Goal: Task Accomplishment & Management: Manage account settings

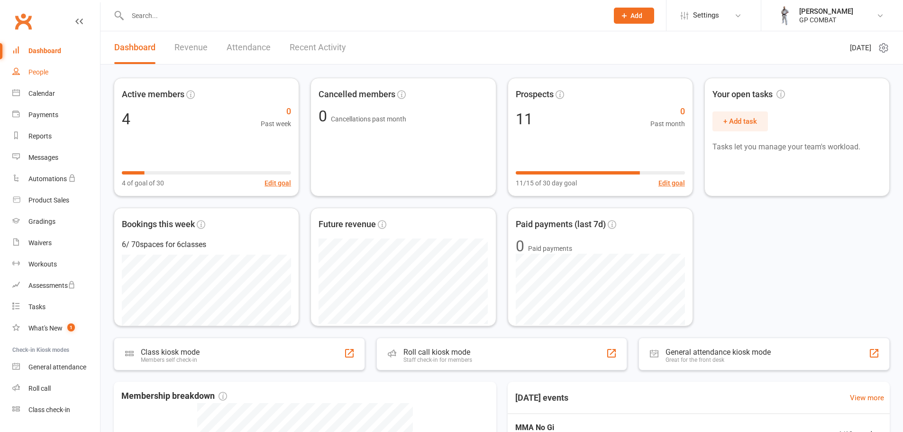
click at [49, 69] on link "People" at bounding box center [56, 72] width 88 height 21
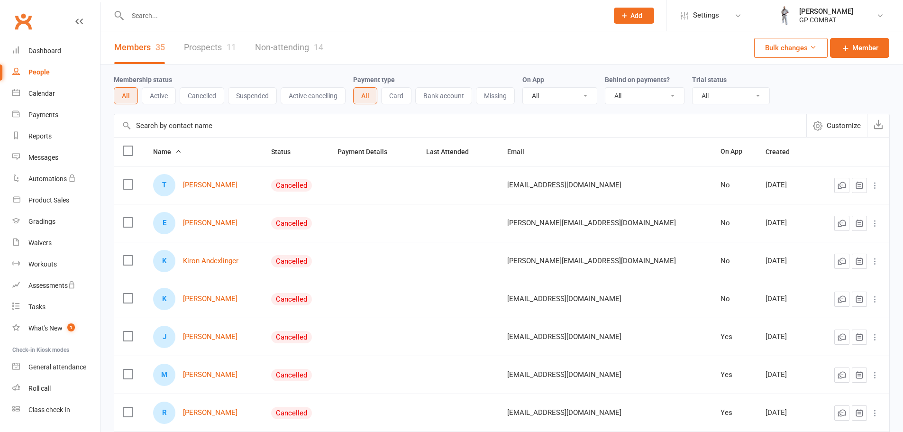
click at [210, 125] on input "text" at bounding box center [460, 125] width 692 height 23
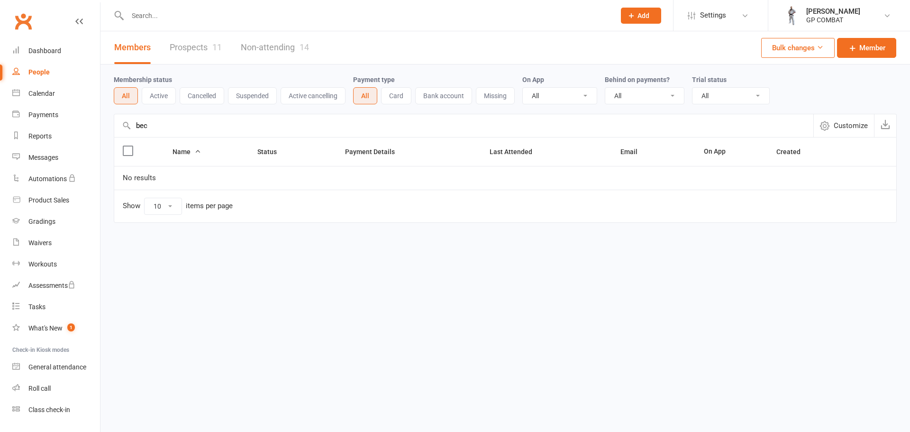
drag, startPoint x: 210, startPoint y: 122, endPoint x: 132, endPoint y: 123, distance: 78.7
click at [132, 123] on input "bec" at bounding box center [463, 125] width 699 height 23
type input "bec"
click at [877, 46] on span "Member" at bounding box center [872, 47] width 26 height 11
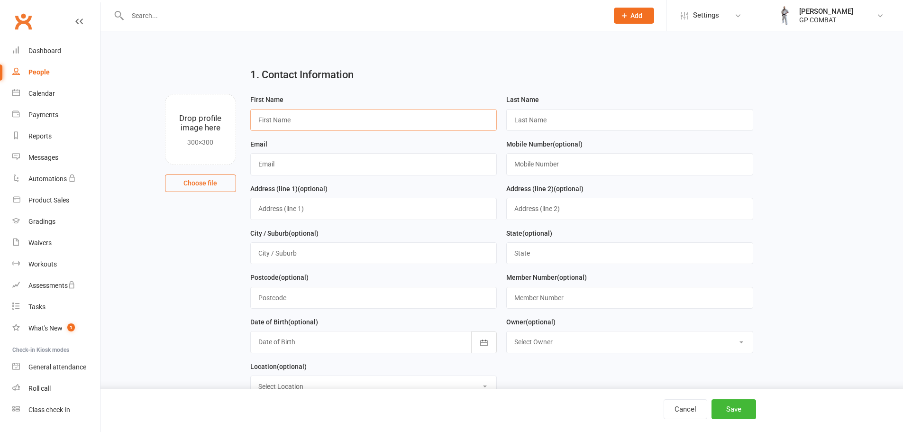
click at [273, 122] on input "text" at bounding box center [373, 120] width 247 height 22
type input "Bec"
click at [595, 121] on input "text" at bounding box center [629, 120] width 247 height 22
type input "Test"
click at [293, 162] on input "text" at bounding box center [373, 164] width 247 height 22
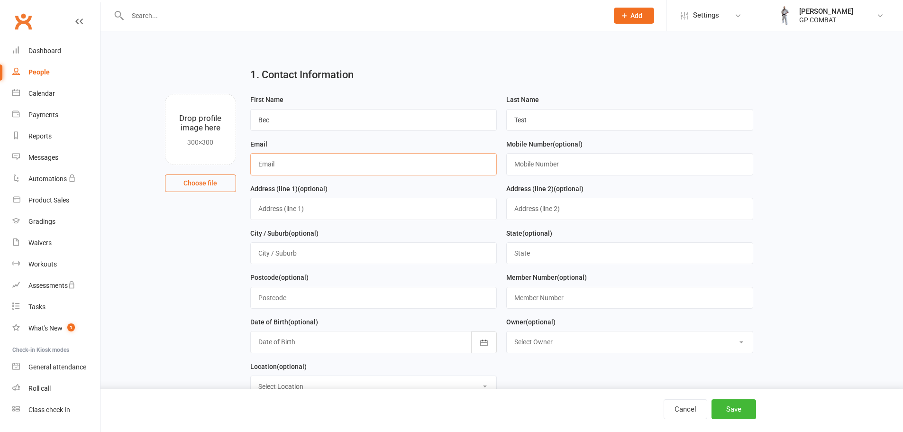
type input "rebecca@clubworx.com"
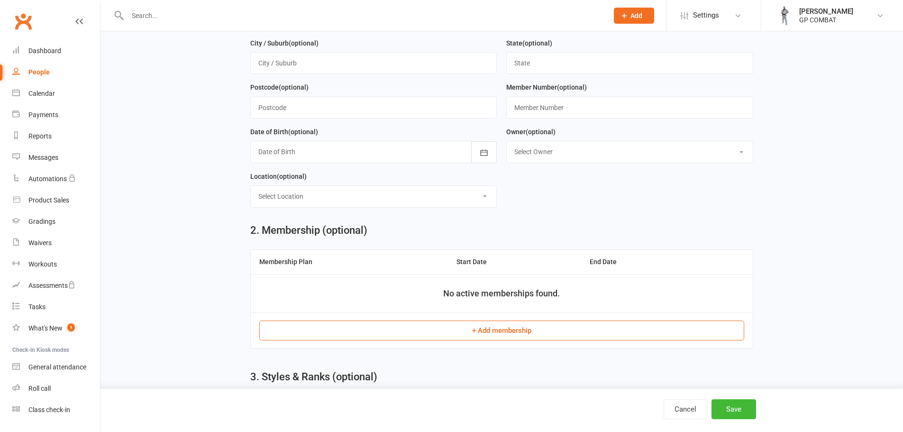
scroll to position [332, 0]
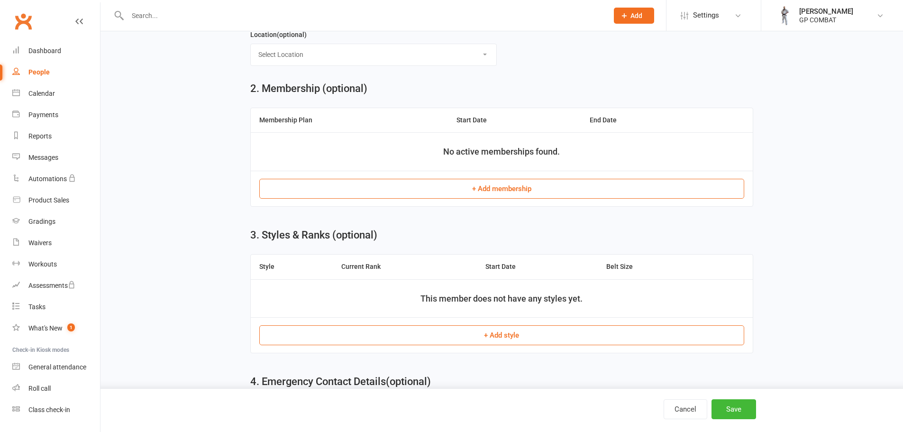
click at [431, 195] on button "+ Add membership" at bounding box center [501, 189] width 485 height 20
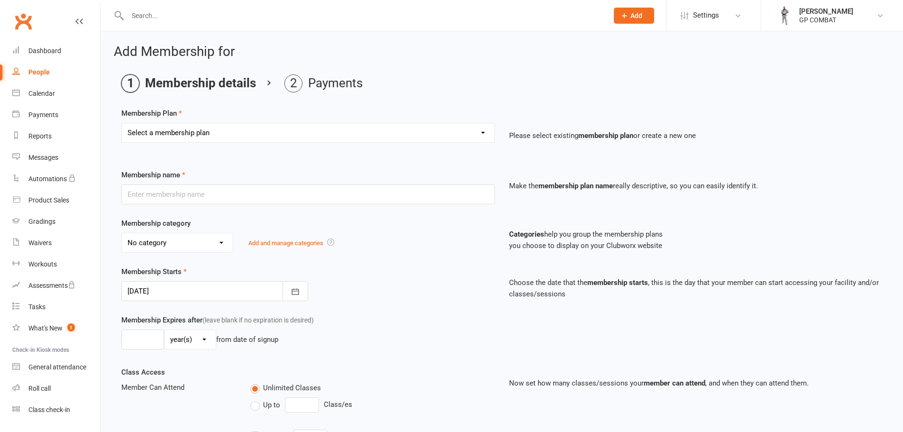
click at [226, 135] on select "Select a membership plan Create new Membership Plan Visitor Pass - 1 Week Unlim…" at bounding box center [308, 132] width 373 height 19
select select "1"
click at [122, 123] on select "Select a membership plan Create new Membership Plan Visitor Pass - 1 Week Unlim…" at bounding box center [308, 132] width 373 height 19
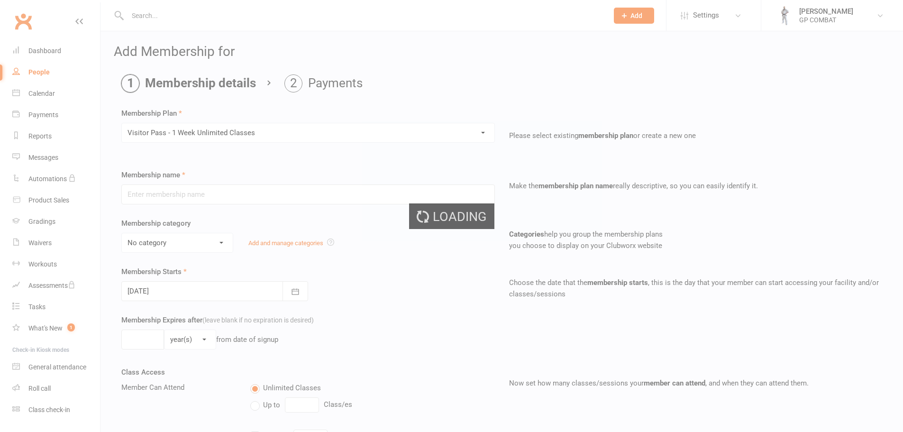
type input "Visitor Pass - 1 Week Unlimited Classes"
select select "8"
type input "1"
select select "1"
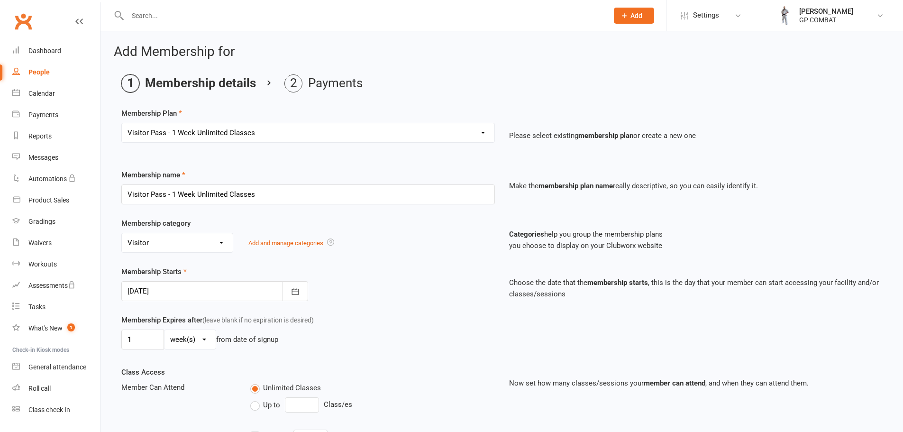
scroll to position [227, 0]
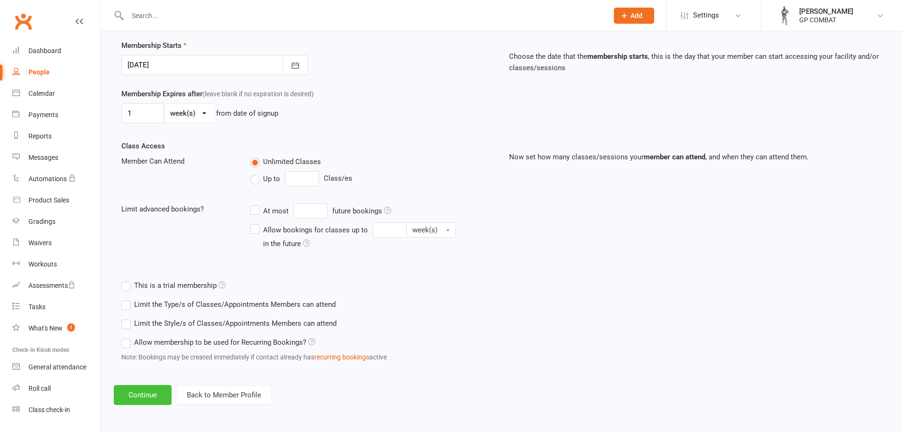
click at [141, 396] on button "Continue" at bounding box center [143, 395] width 58 height 20
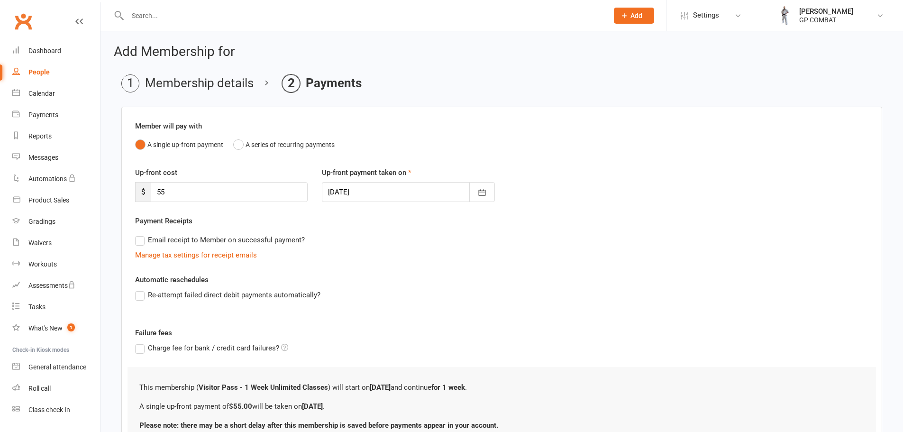
scroll to position [84, 0]
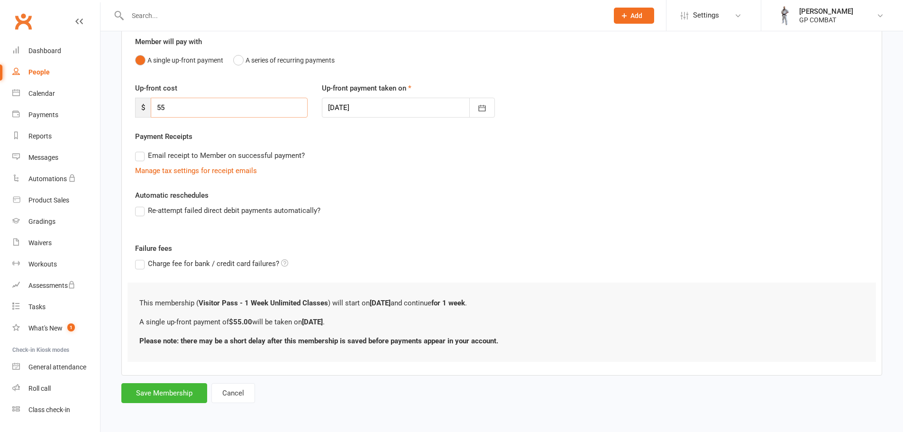
click at [128, 100] on div "Up-front cost $ 55" at bounding box center [221, 99] width 187 height 35
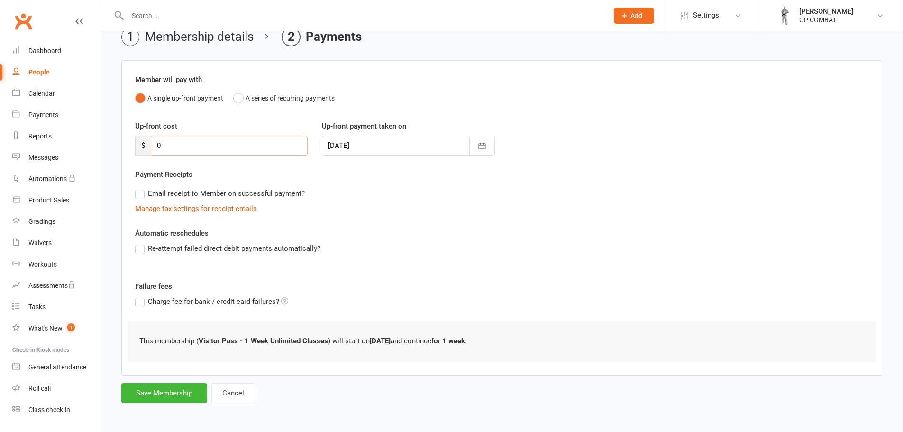
scroll to position [46, 0]
type input "0"
click at [169, 395] on button "Save Membership" at bounding box center [164, 393] width 86 height 20
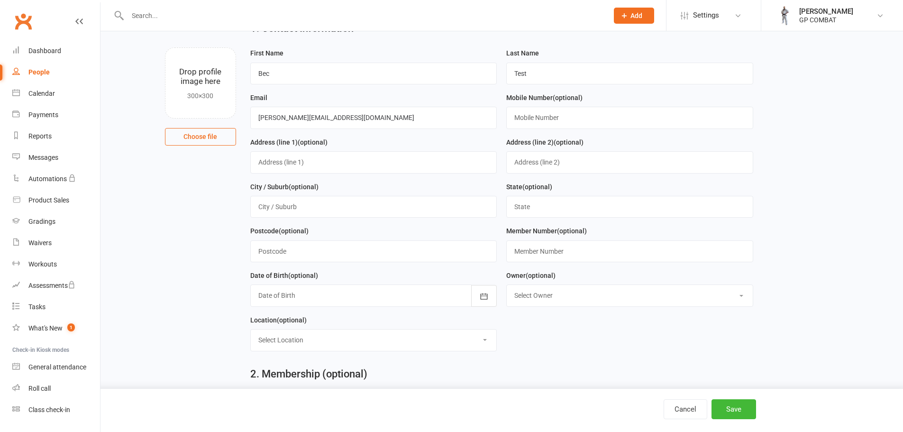
scroll to position [409, 0]
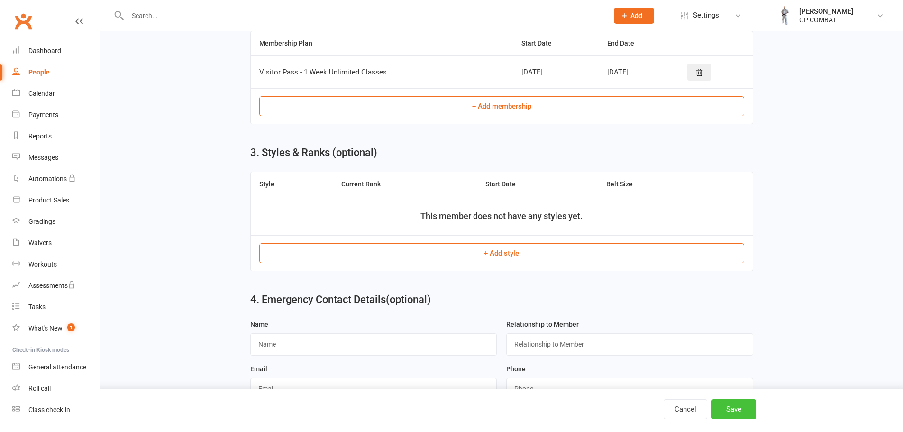
click at [729, 400] on button "Save" at bounding box center [733, 409] width 45 height 20
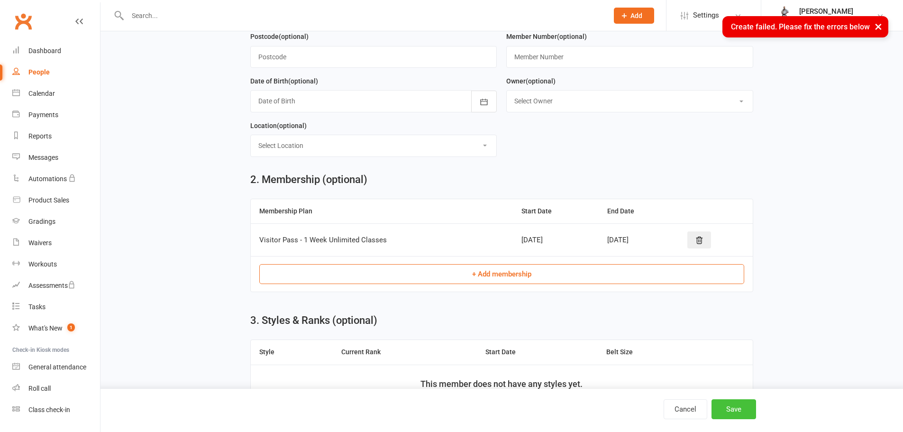
scroll to position [124, 0]
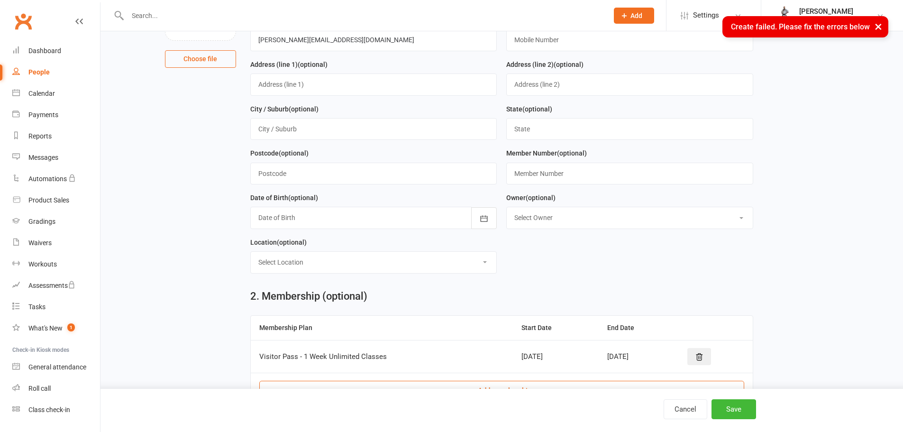
click at [595, 223] on select "Select Owner Greg Povey" at bounding box center [630, 217] width 246 height 21
click at [334, 268] on select "Select Location GP COMBAT" at bounding box center [374, 262] width 246 height 21
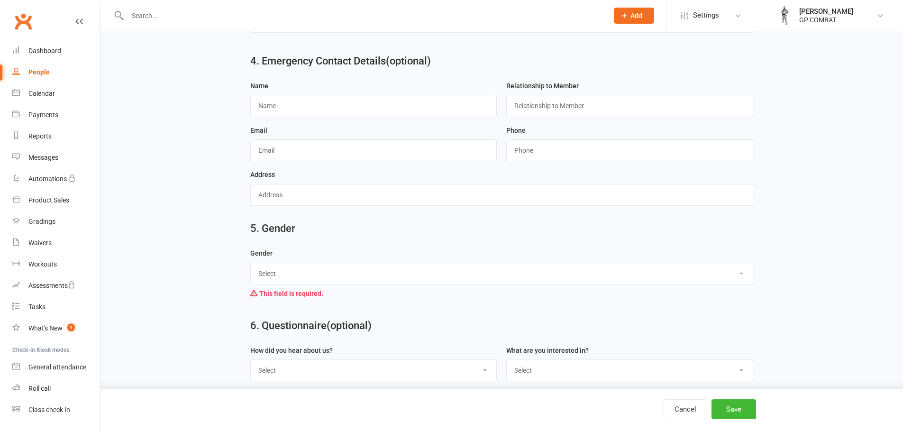
scroll to position [707, 0]
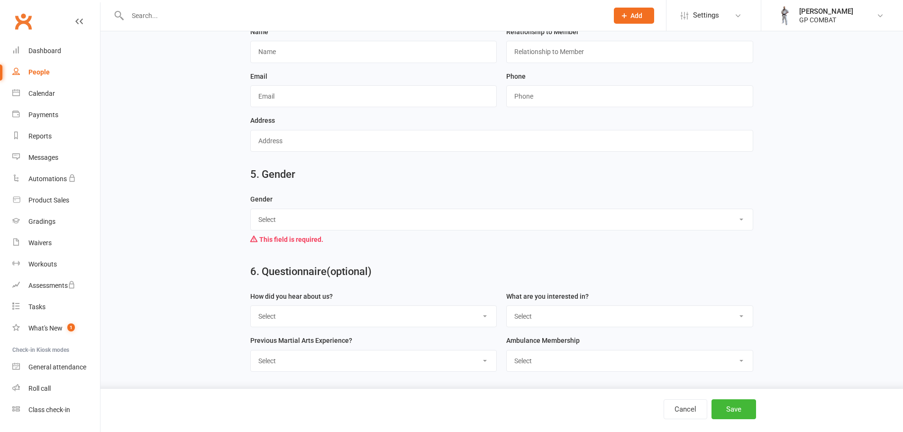
click at [338, 220] on select "Select Male Female" at bounding box center [502, 219] width 502 height 21
select select "Female"
click at [251, 209] on select "Select Male Female" at bounding box center [502, 219] width 502 height 21
click at [742, 410] on button "Save" at bounding box center [733, 409] width 45 height 20
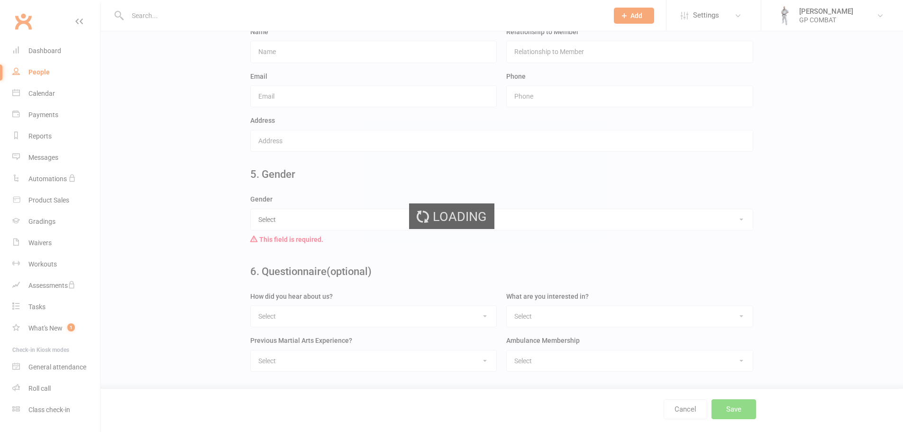
scroll to position [0, 0]
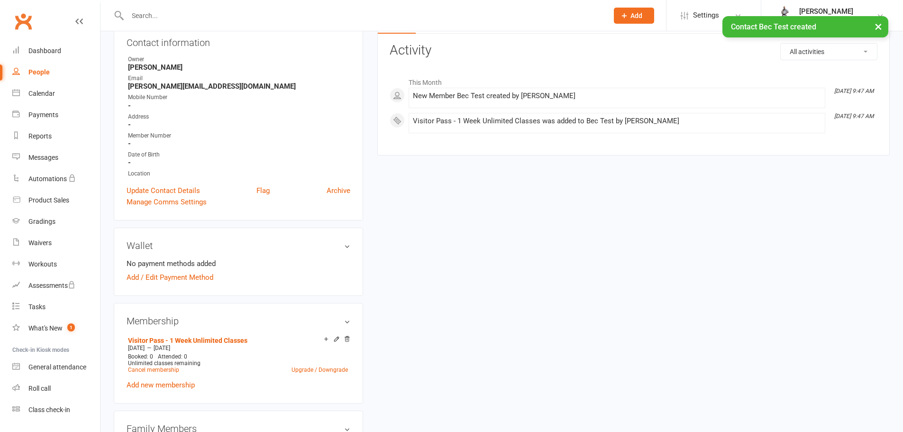
scroll to position [142, 0]
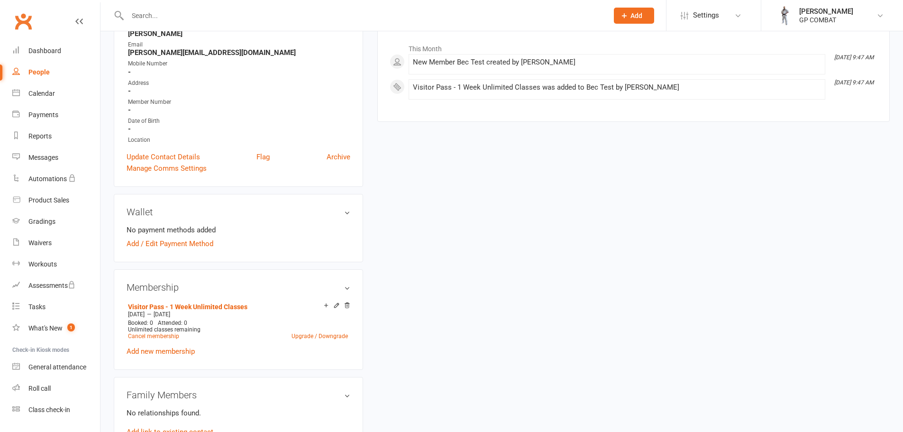
click at [754, 262] on div "upload photo Bec Test Activated 12 September, 2025 Added 12 September, 2025 Act…" at bounding box center [502, 405] width 790 height 1007
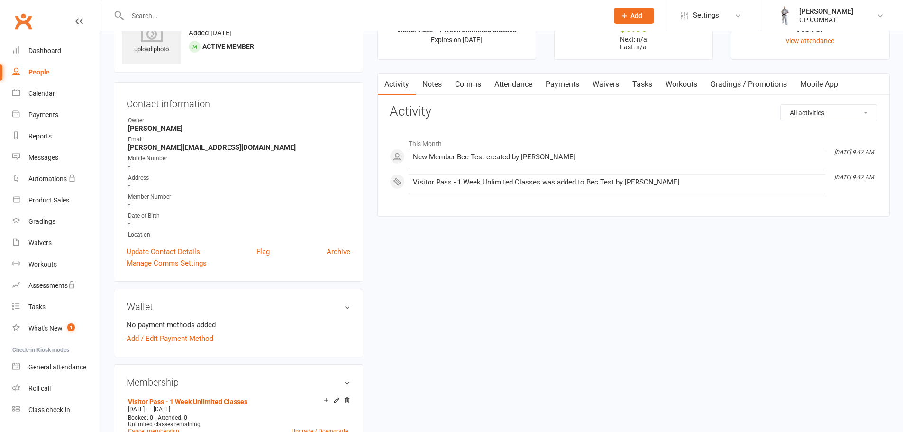
scroll to position [0, 0]
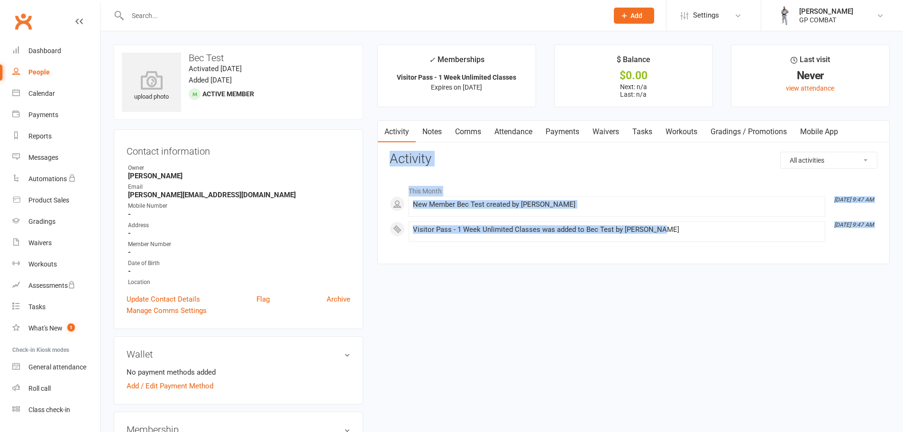
drag, startPoint x: 391, startPoint y: 161, endPoint x: 882, endPoint y: 234, distance: 496.5
click at [882, 234] on div "Activity Notes Comms Attendance Payments Waivers Tasks Workouts Gradings / Prom…" at bounding box center [633, 192] width 512 height 144
click at [837, 249] on div "This Month Sep 12, 9:47 AM New Member Bec Test created by Greg Povey Sep 12, 9:…" at bounding box center [634, 211] width 488 height 75
drag, startPoint x: 880, startPoint y: 236, endPoint x: 387, endPoint y: 158, distance: 498.6
click at [387, 158] on div "Activity Notes Comms Attendance Payments Waivers Tasks Workouts Gradings / Prom…" at bounding box center [633, 192] width 512 height 144
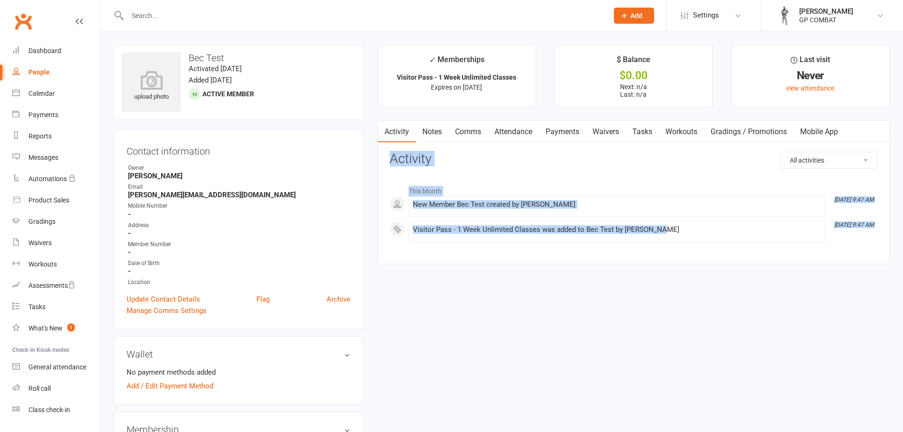
click at [387, 158] on div "Activity Notes Comms Attendance Payments Waivers Tasks Workouts Gradings / Prom…" at bounding box center [633, 192] width 512 height 144
drag, startPoint x: 387, startPoint y: 158, endPoint x: 882, endPoint y: 234, distance: 500.7
click at [882, 234] on div "Activity Notes Comms Attendance Payments Waivers Tasks Workouts Gradings / Prom…" at bounding box center [633, 192] width 512 height 144
click at [874, 243] on div "This Month Sep 12, 9:47 AM New Member Bec Test created by Greg Povey Sep 12, 9:…" at bounding box center [634, 211] width 488 height 75
drag, startPoint x: 875, startPoint y: 240, endPoint x: 392, endPoint y: 155, distance: 489.9
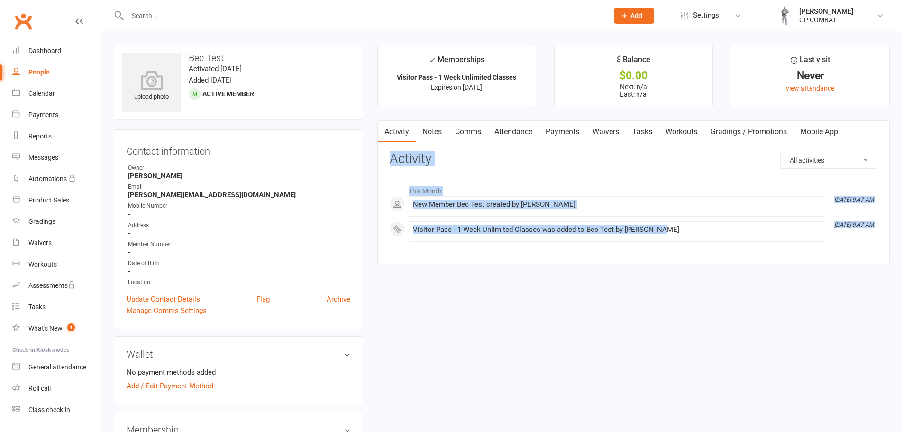
click at [381, 153] on div "Activity Notes Comms Attendance Payments Waivers Tasks Workouts Gradings / Prom…" at bounding box center [633, 192] width 512 height 144
click at [392, 155] on h3 "Activity" at bounding box center [634, 159] width 488 height 15
drag, startPoint x: 391, startPoint y: 156, endPoint x: 863, endPoint y: 240, distance: 479.0
click at [863, 240] on div "All activities Bookings / Attendances Communications Notes Failed SMSes Grading…" at bounding box center [634, 201] width 488 height 98
click at [370, 189] on main "✓ Memberships Visitor Pass - 1 Week Unlimited Classes Expires on 18th September…" at bounding box center [633, 159] width 527 height 229
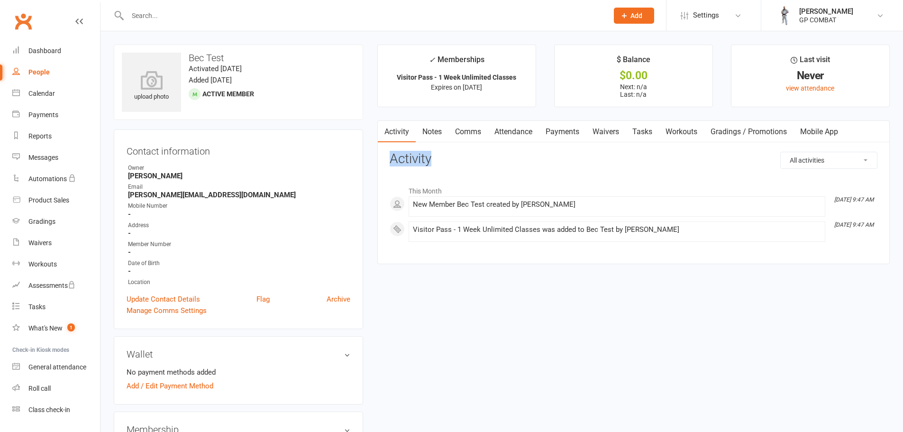
drag, startPoint x: 389, startPoint y: 158, endPoint x: 465, endPoint y: 160, distance: 75.9
click at [465, 160] on h3 "Activity" at bounding box center [634, 159] width 488 height 15
drag, startPoint x: 386, startPoint y: 157, endPoint x: 453, endPoint y: 164, distance: 66.6
click at [453, 164] on div "Activity Notes Comms Attendance Payments Waivers Tasks Workouts Gradings / Prom…" at bounding box center [633, 192] width 512 height 144
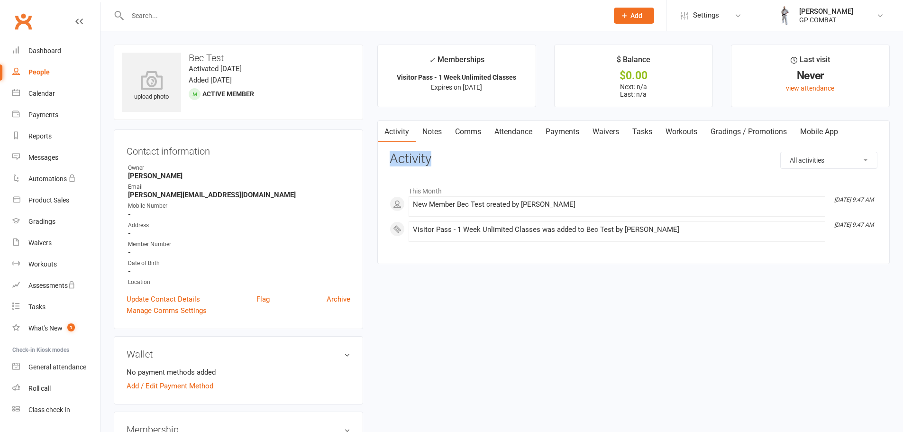
click at [450, 164] on h3 "Activity" at bounding box center [634, 159] width 488 height 15
click at [808, 132] on link "Mobile App" at bounding box center [818, 132] width 51 height 22
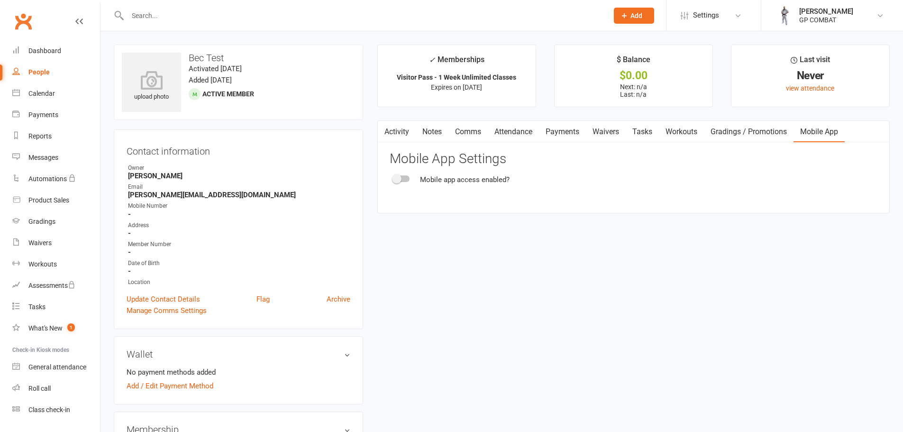
click at [409, 177] on div at bounding box center [401, 178] width 16 height 7
click at [393, 177] on input "checkbox" at bounding box center [393, 177] width 0 height 0
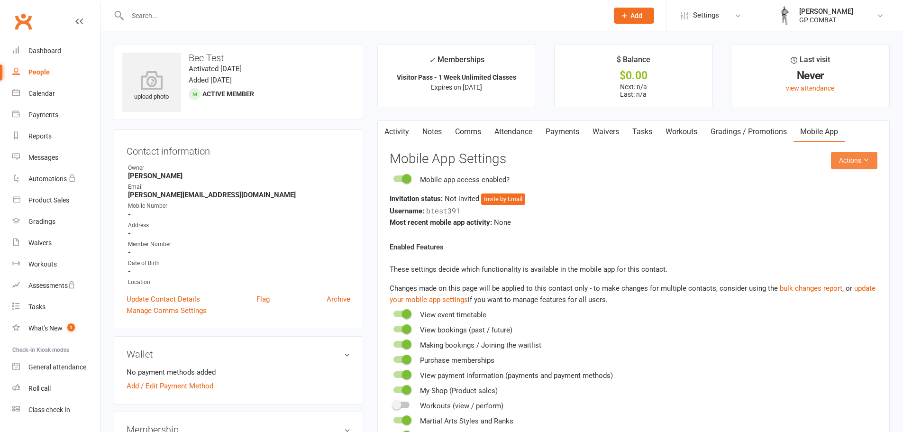
click at [867, 159] on icon at bounding box center [866, 159] width 7 height 7
click at [851, 184] on link "Send invitation email" at bounding box center [823, 182] width 94 height 19
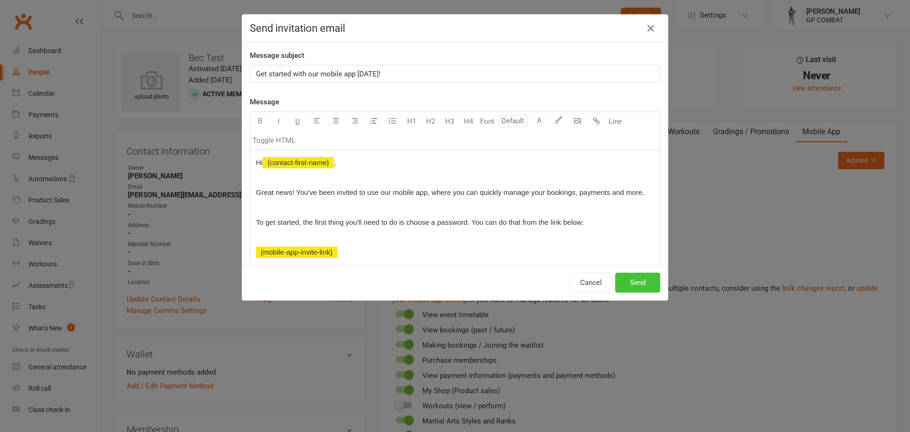
click at [629, 283] on button "Send" at bounding box center [637, 283] width 45 height 20
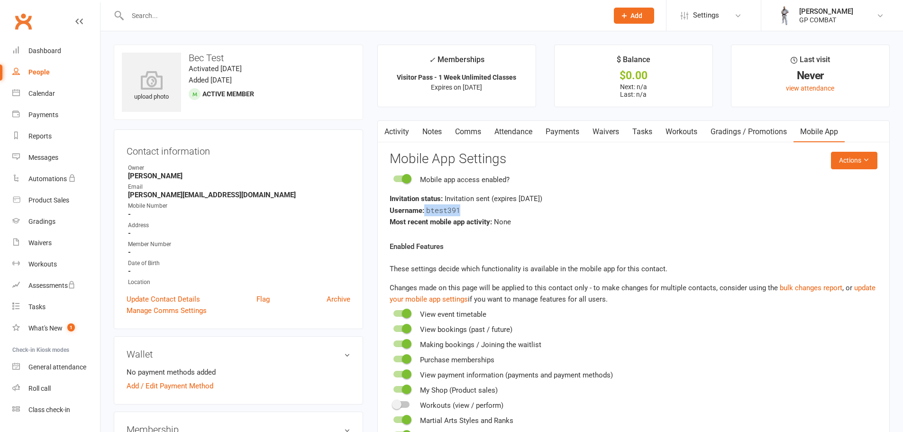
copy div "btest391"
copy span "btest391"
drag, startPoint x: 462, startPoint y: 209, endPoint x: 426, endPoint y: 211, distance: 36.6
click at [426, 211] on div "Username: btest391" at bounding box center [634, 210] width 488 height 12
click at [851, 162] on button "Actions" at bounding box center [854, 160] width 46 height 17
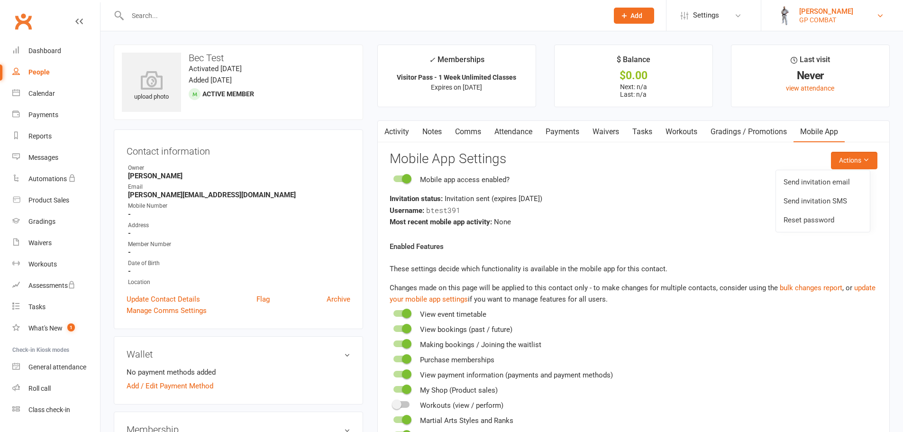
click at [810, 16] on div "GP COMBAT" at bounding box center [826, 20] width 54 height 9
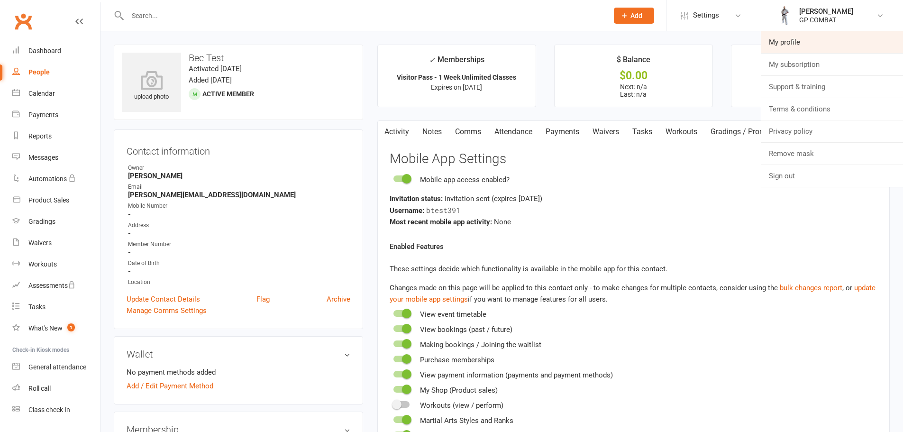
click at [801, 48] on link "My profile" at bounding box center [832, 42] width 142 height 22
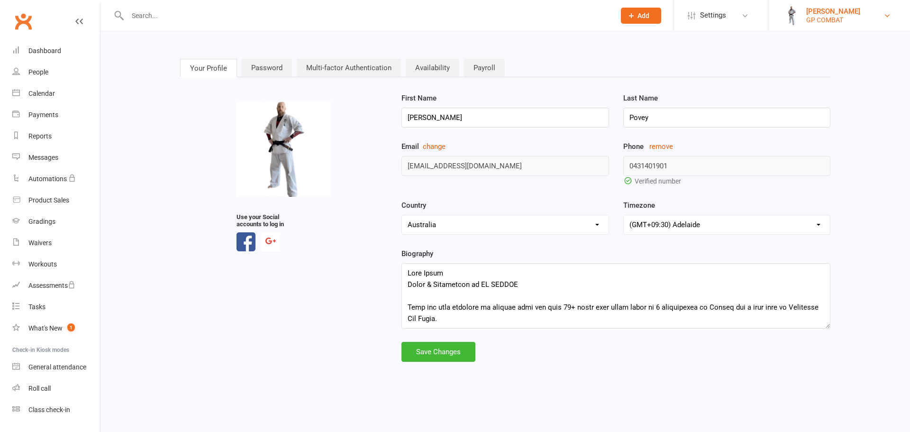
click at [836, 23] on div "GP COMBAT" at bounding box center [833, 20] width 54 height 9
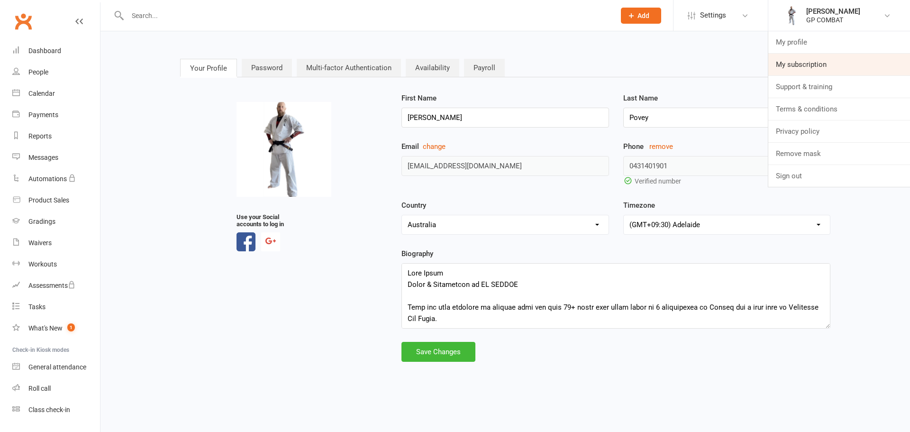
click at [836, 62] on link "My subscription" at bounding box center [839, 65] width 142 height 22
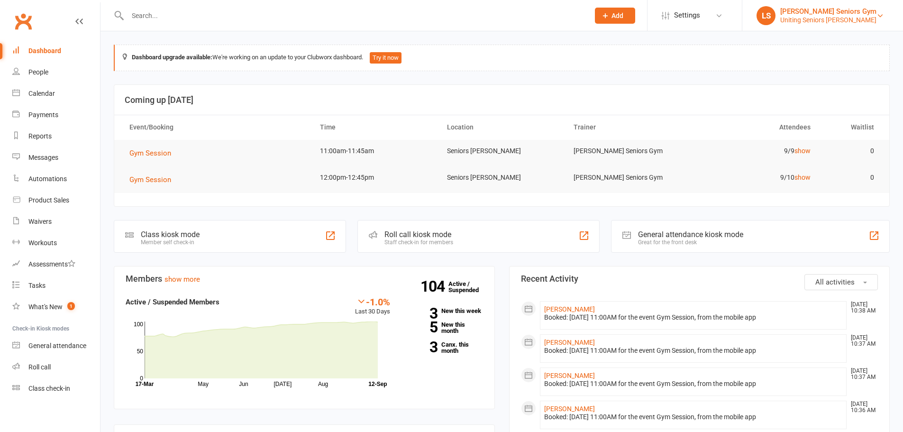
click at [818, 18] on div "Uniting Seniors Gym Leichhardt" at bounding box center [828, 20] width 96 height 9
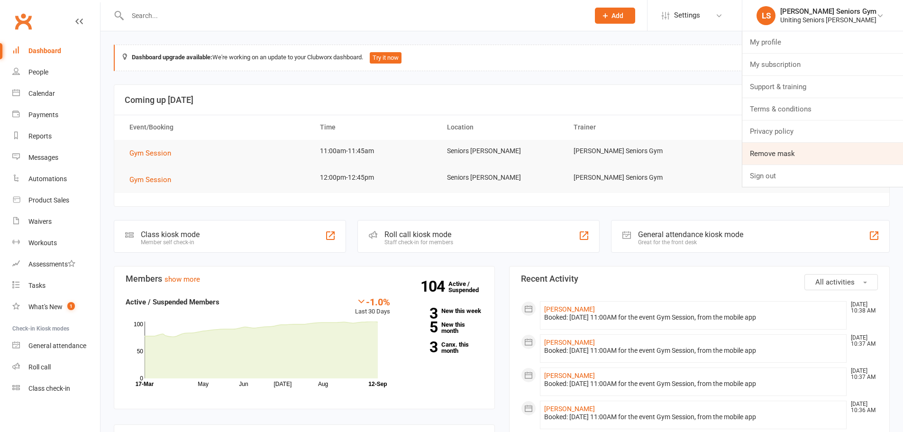
click at [813, 152] on link "Remove mask" at bounding box center [822, 154] width 161 height 22
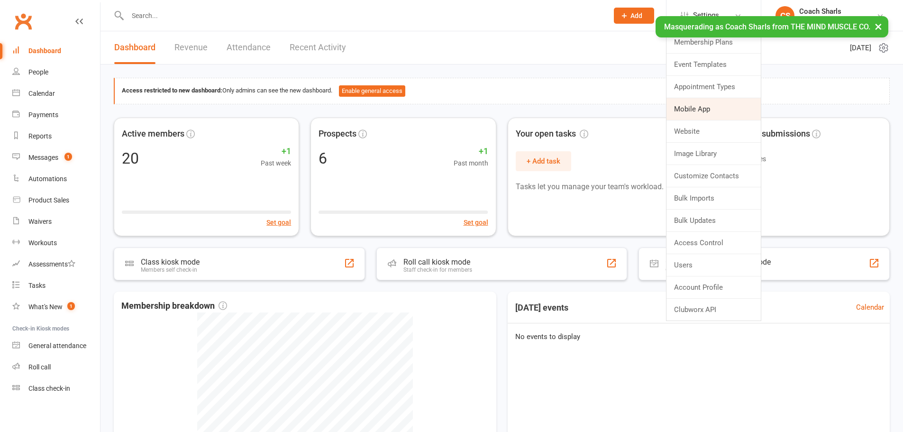
click at [696, 109] on link "Mobile App" at bounding box center [713, 109] width 94 height 22
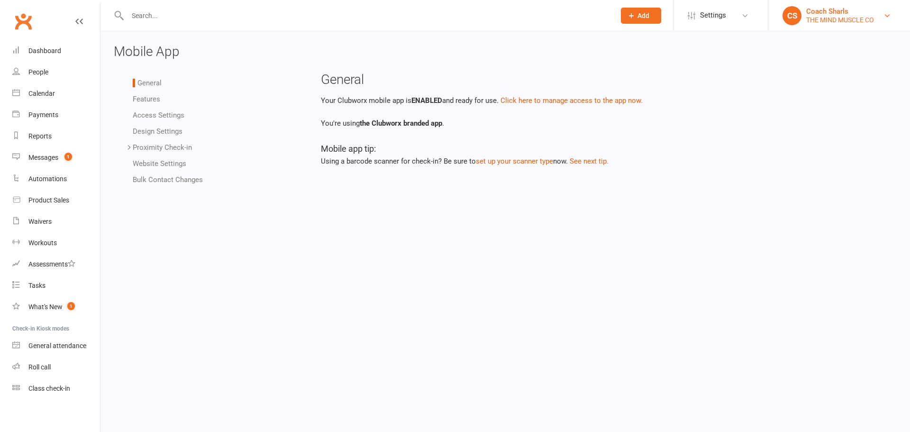
click at [810, 13] on div "Coach Sharls" at bounding box center [840, 11] width 68 height 9
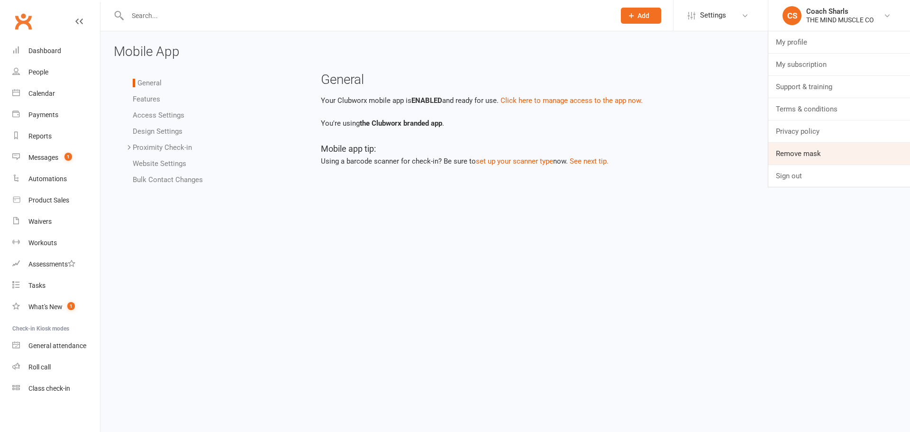
click at [813, 145] on link "Remove mask" at bounding box center [839, 154] width 142 height 22
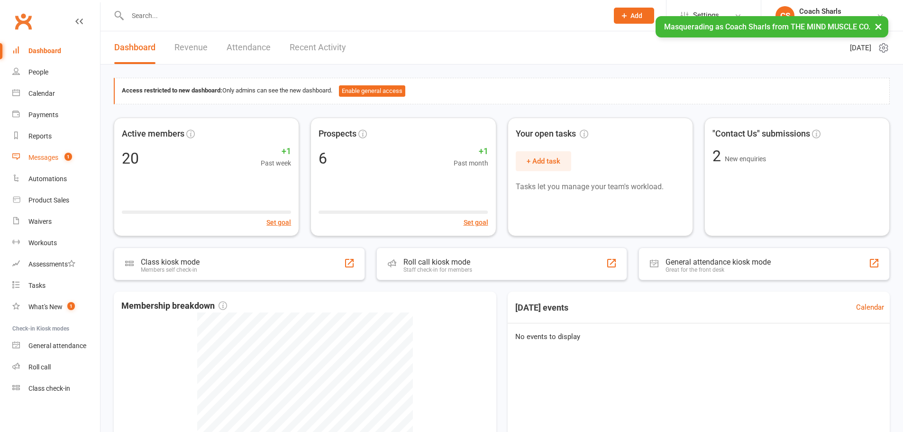
click at [38, 158] on div "Messages" at bounding box center [43, 158] width 30 height 8
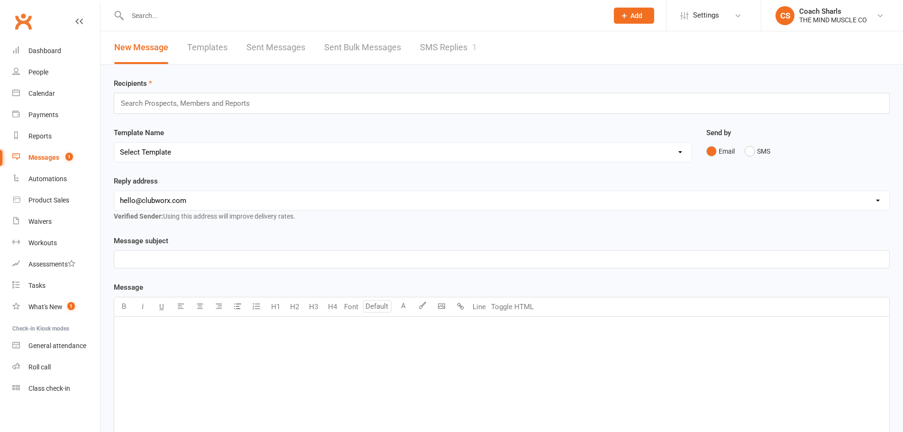
drag, startPoint x: 186, startPoint y: 190, endPoint x: 186, endPoint y: 195, distance: 5.2
click at [186, 190] on div "Reply address hello@clubworx.com sharleen@mindmuscleco.com.au sharleen@themindm…" at bounding box center [502, 198] width 776 height 46
drag, startPoint x: 186, startPoint y: 200, endPoint x: 185, endPoint y: 210, distance: 10.0
click at [186, 201] on select "hello@clubworx.com sharleen@mindmuscleco.com.au sharleen@themindmuscleco.com.au" at bounding box center [501, 200] width 775 height 19
click at [114, 191] on select "hello@clubworx.com sharleen@mindmuscleco.com.au sharleen@themindmuscleco.com.au" at bounding box center [501, 200] width 775 height 19
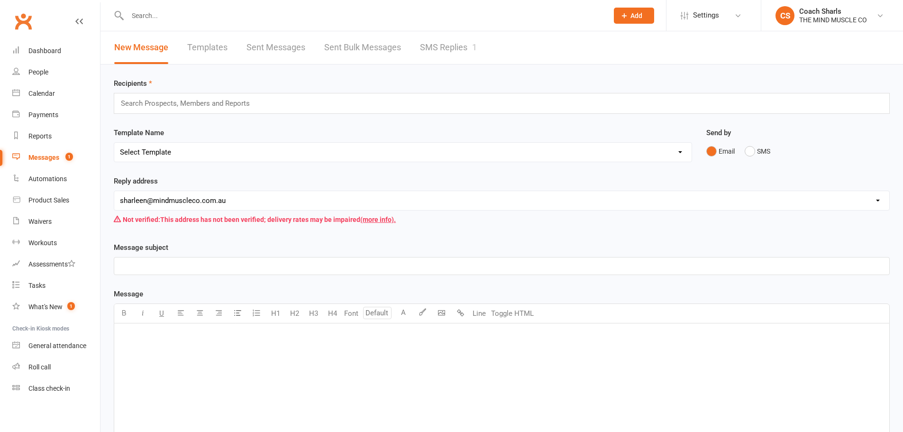
click at [185, 205] on select "hello@clubworx.com sharleen@mindmuscleco.com.au sharleen@themindmuscleco.com.au" at bounding box center [501, 200] width 775 height 19
select select "2"
click at [114, 191] on select "hello@clubworx.com sharleen@mindmuscleco.com.au sharleen@themindmuscleco.com.au" at bounding box center [501, 200] width 775 height 19
click at [816, 18] on div "THE MIND MUSCLE CO" at bounding box center [833, 20] width 68 height 9
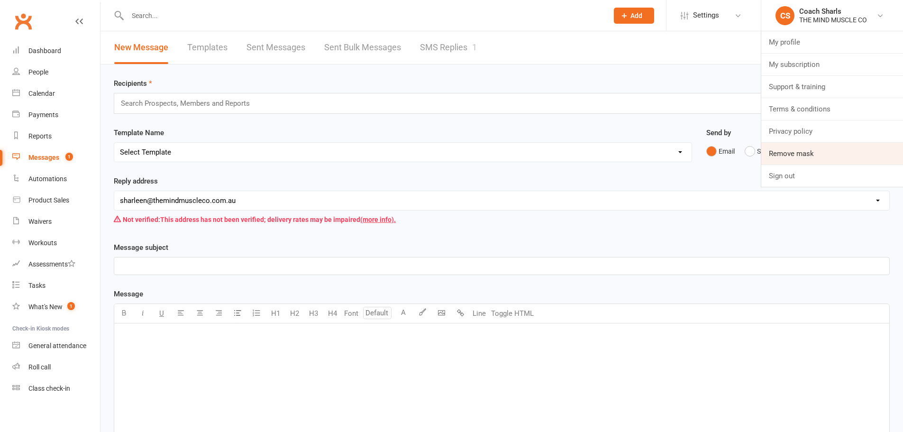
click at [817, 145] on link "Remove mask" at bounding box center [832, 154] width 142 height 22
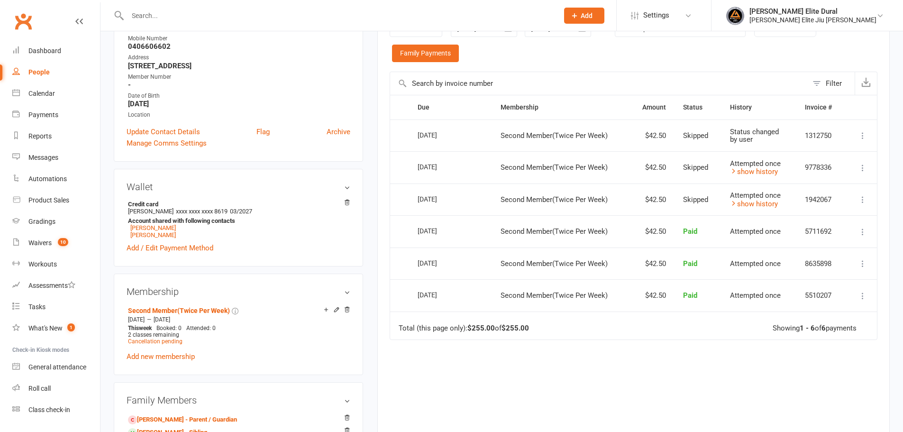
scroll to position [190, 0]
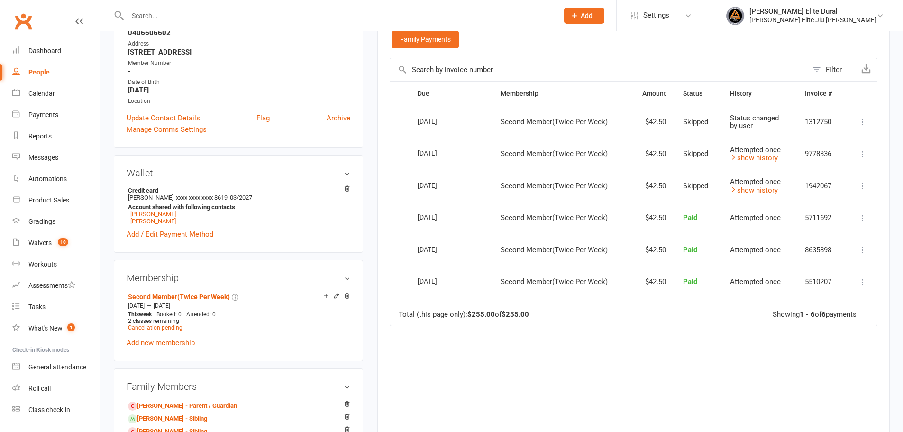
click at [862, 187] on icon at bounding box center [862, 185] width 9 height 9
click at [861, 150] on icon at bounding box center [862, 153] width 9 height 9
click at [506, 160] on td "Second Member(Twice Per Week)" at bounding box center [560, 153] width 137 height 32
click at [472, 156] on div "[DATE]" at bounding box center [447, 153] width 58 height 14
drag, startPoint x: 382, startPoint y: 318, endPoint x: 388, endPoint y: 297, distance: 21.7
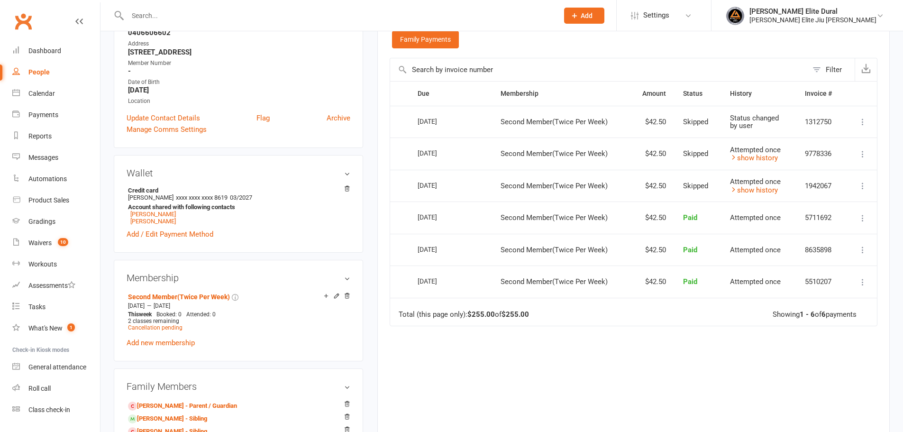
click at [382, 318] on div "Activity Notes Comms Attendance Payments Waivers Tasks Automations Workouts Gra…" at bounding box center [633, 201] width 512 height 524
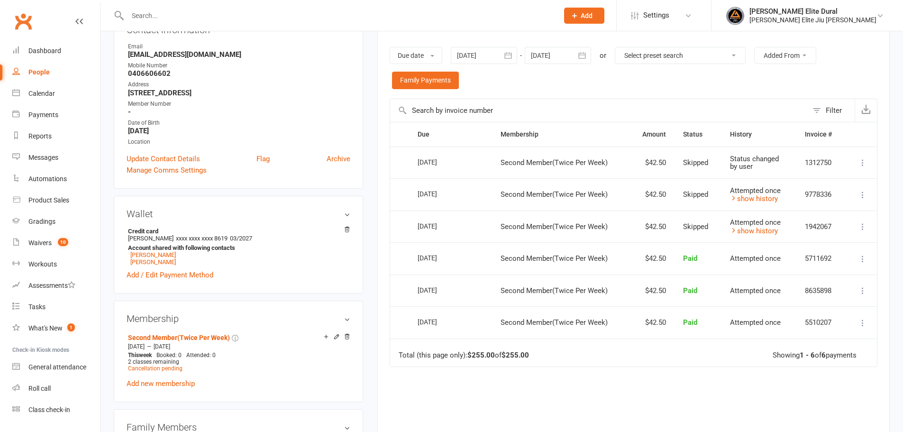
scroll to position [95, 0]
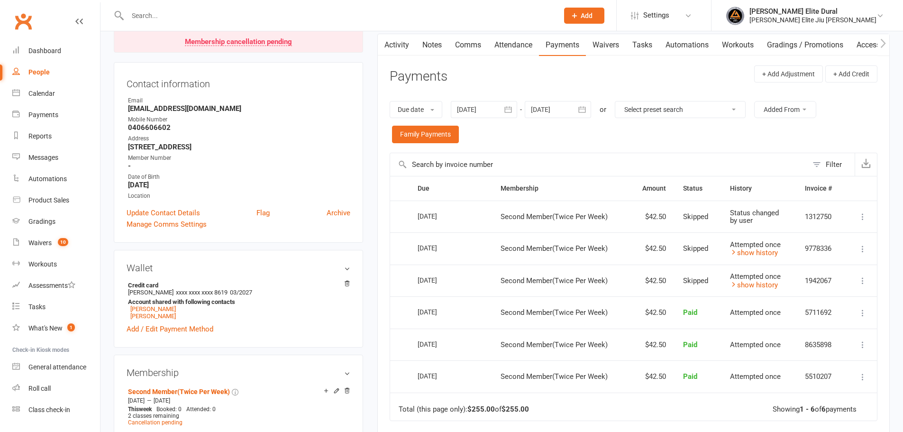
click at [745, 291] on td "Attempted once show history" at bounding box center [758, 280] width 75 height 32
click at [746, 286] on link "show history" at bounding box center [754, 285] width 48 height 9
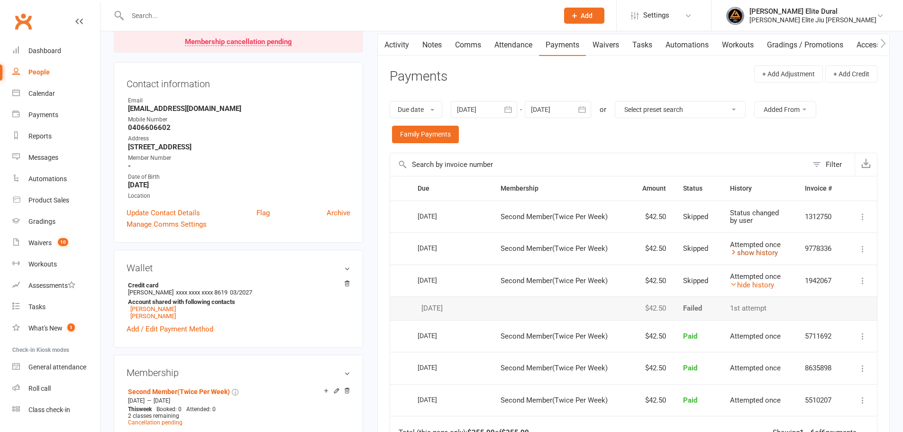
click at [743, 255] on link "show history" at bounding box center [754, 252] width 48 height 9
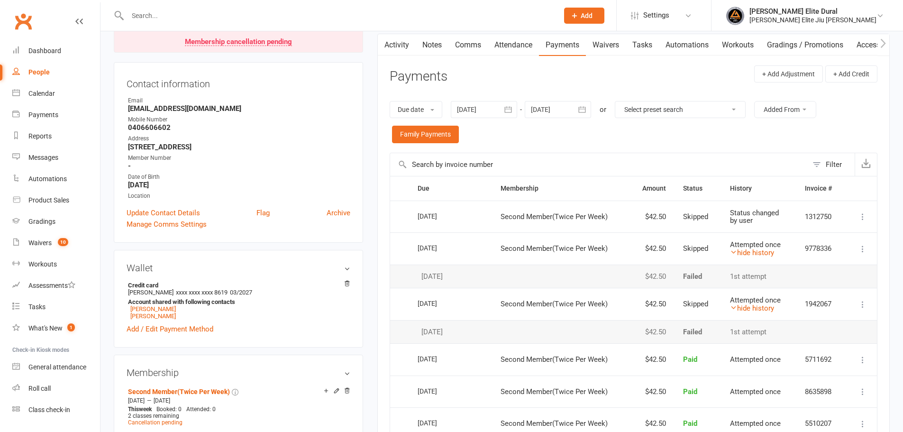
click at [302, 302] on strong "Account shared with following contacts" at bounding box center [237, 301] width 218 height 7
click at [866, 216] on icon at bounding box center [862, 216] width 9 height 9
click at [727, 134] on div "Due date Due date Date paid Date failed Date settled 12 Aug 2025 August 2025 Su…" at bounding box center [634, 121] width 488 height 61
click at [373, 251] on main "✓ Memberships Second Member(Twice Per Week) Expires on 26th September, 2025 $ B…" at bounding box center [633, 282] width 527 height 665
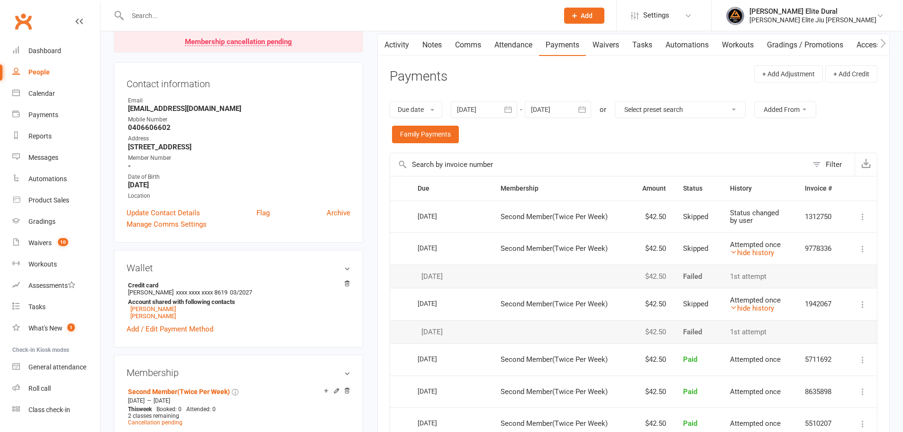
click at [373, 269] on main "✓ Memberships Second Member(Twice Per Week) Expires on 26th September, 2025 $ B…" at bounding box center [633, 282] width 527 height 665
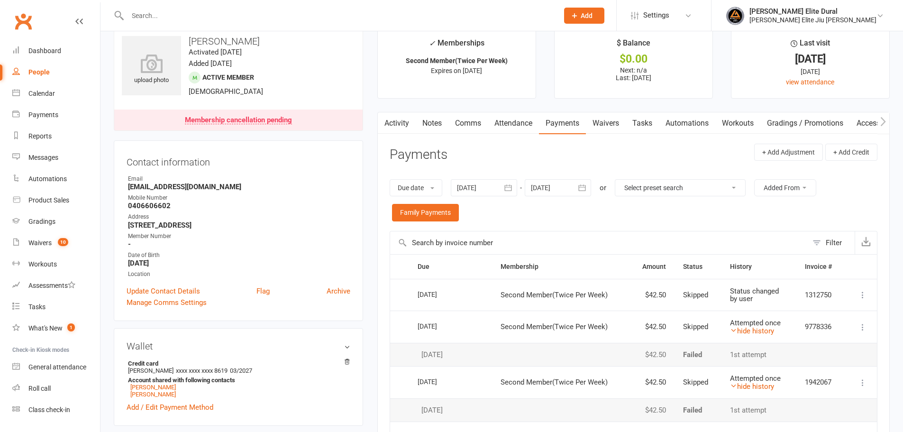
scroll to position [0, 0]
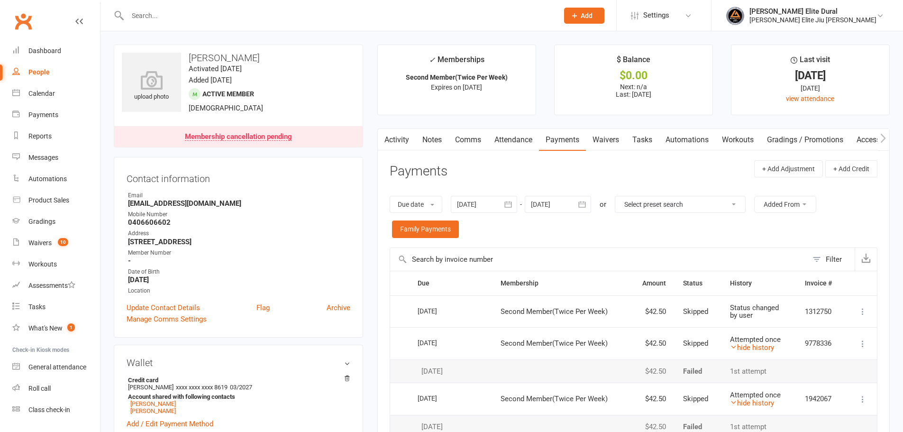
click at [370, 283] on main "✓ Memberships Second Member(Twice Per Week) Expires on 26th September, 2025 $ B…" at bounding box center [633, 377] width 527 height 665
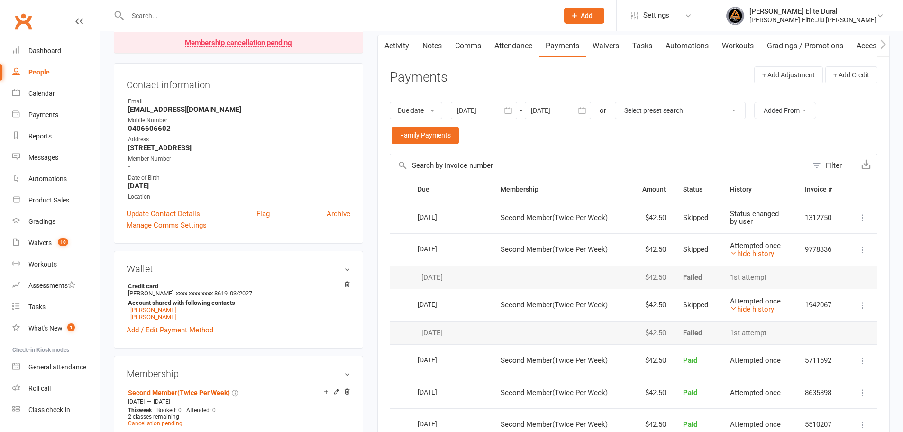
scroll to position [95, 0]
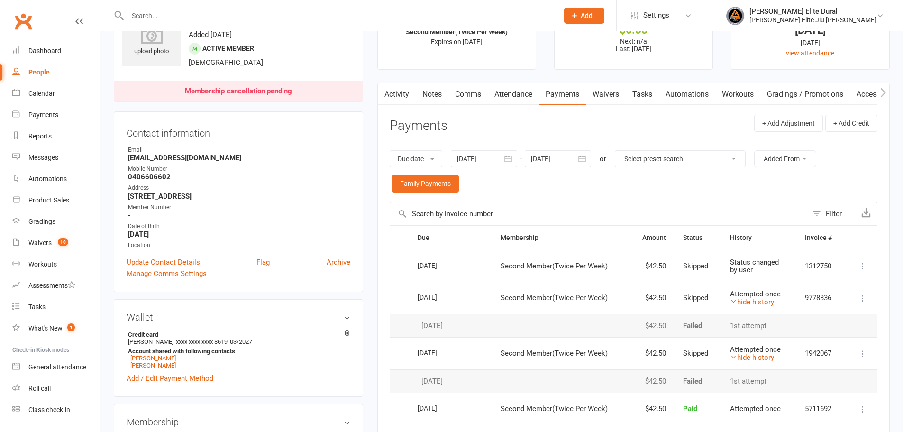
scroll to position [0, 0]
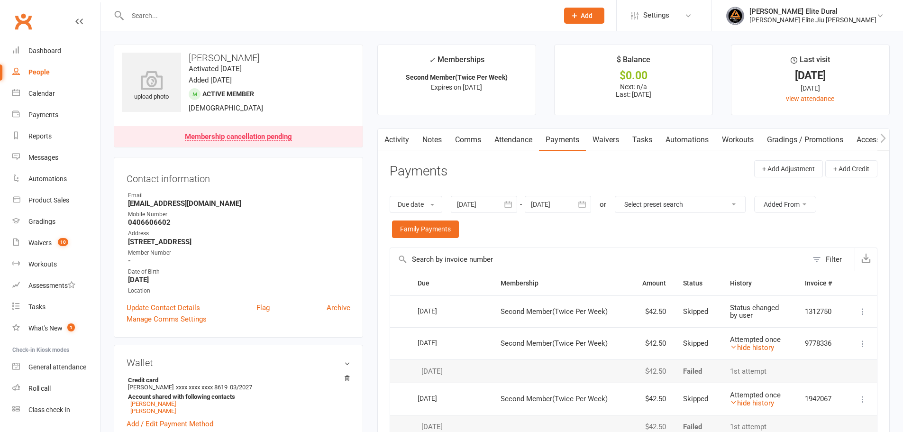
click at [371, 304] on main "✓ Memberships Second Member(Twice Per Week) Expires on 26th September, 2025 $ B…" at bounding box center [633, 377] width 527 height 665
click at [573, 198] on div at bounding box center [558, 204] width 66 height 17
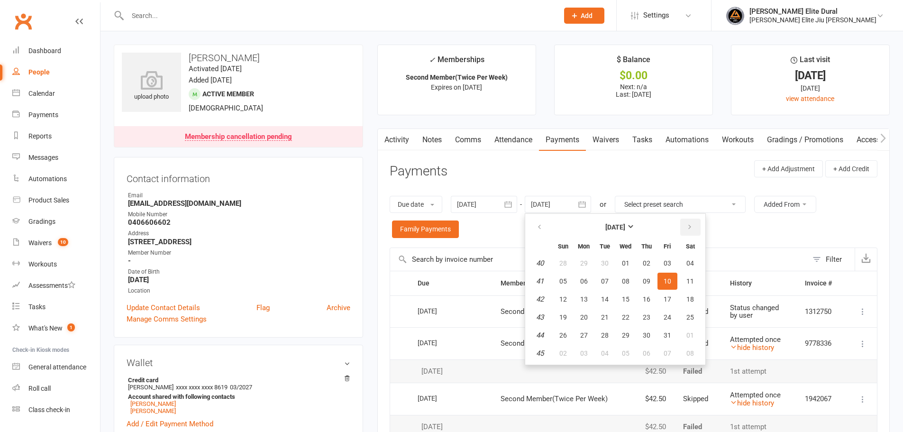
click at [691, 228] on icon "button" at bounding box center [689, 227] width 7 height 8
click at [646, 341] on button "01" at bounding box center [647, 335] width 20 height 17
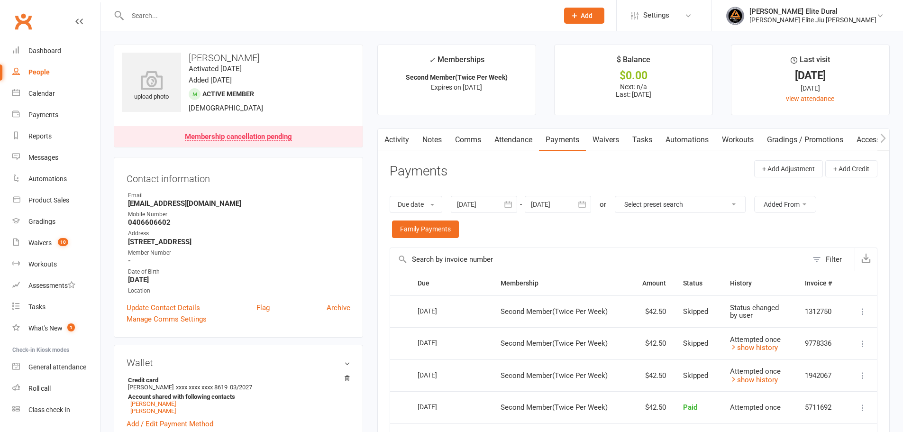
drag, startPoint x: 363, startPoint y: 235, endPoint x: 390, endPoint y: 225, distance: 28.3
click at [565, 207] on div at bounding box center [558, 204] width 66 height 17
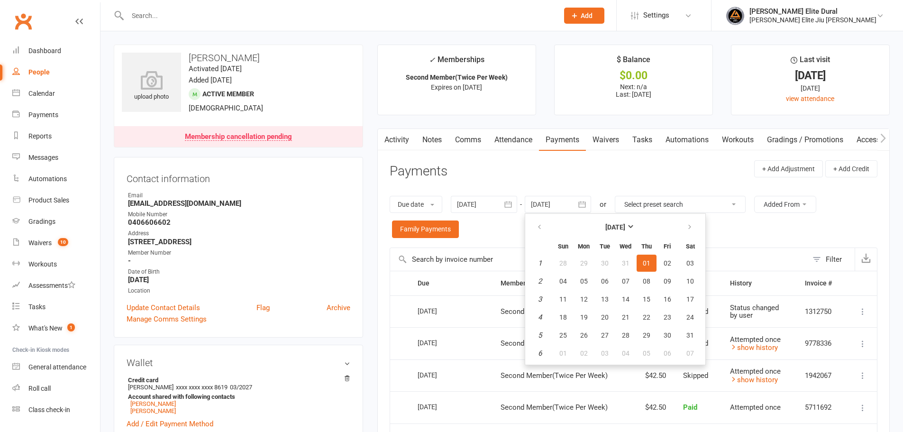
click at [679, 232] on th at bounding box center [690, 227] width 24 height 21
click at [684, 230] on button "button" at bounding box center [690, 227] width 20 height 17
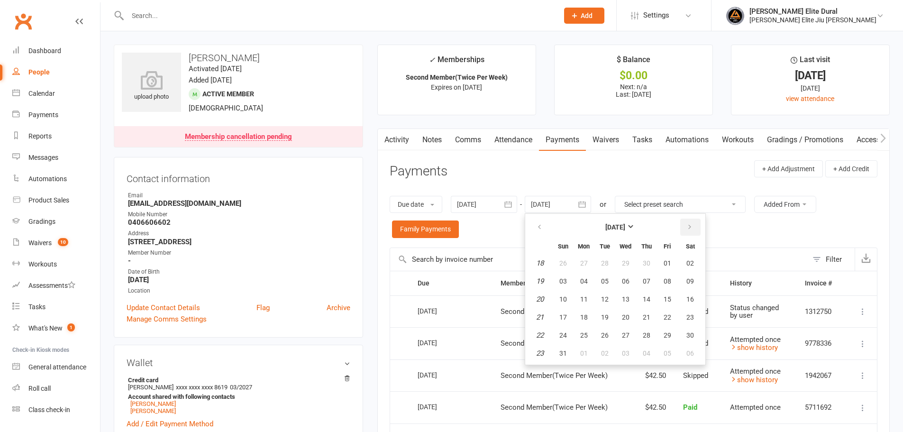
click at [684, 230] on button "button" at bounding box center [690, 227] width 20 height 17
click at [654, 328] on button "30" at bounding box center [647, 335] width 20 height 17
type input "30 Jul 2026"
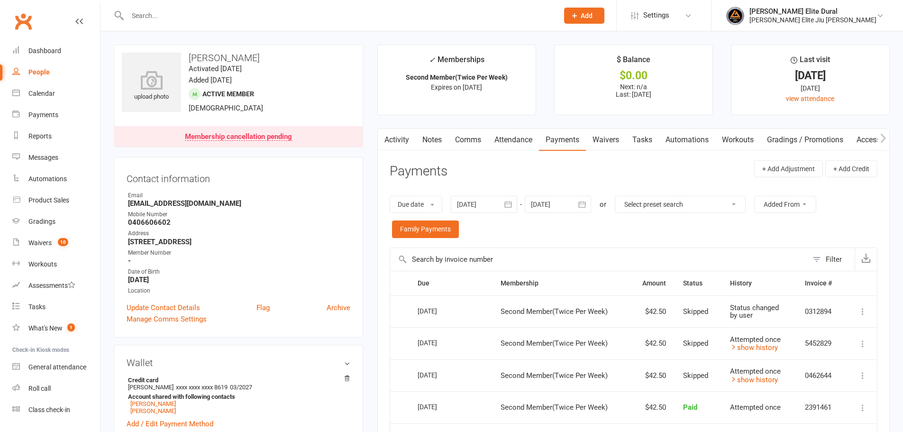
click at [42, 69] on div "People" at bounding box center [38, 72] width 21 height 8
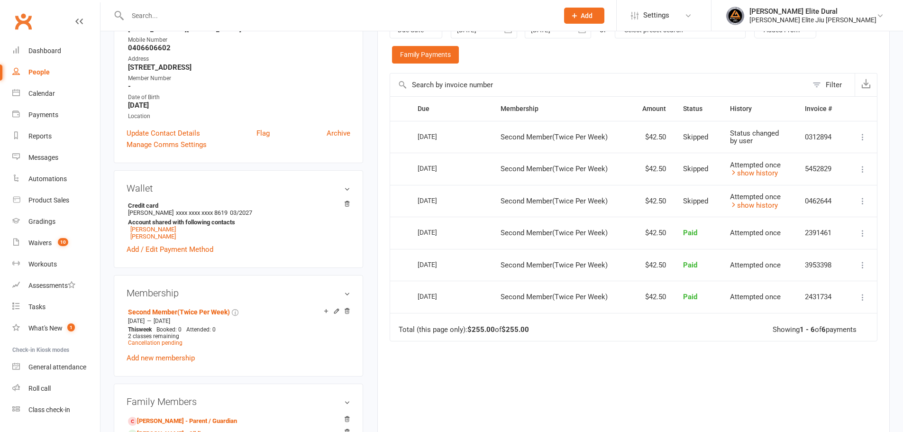
scroll to position [190, 0]
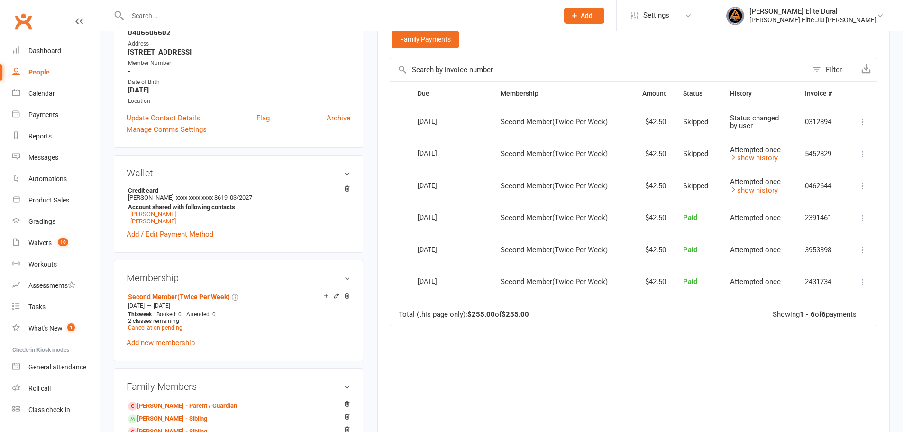
click at [418, 125] on div "[DATE]" at bounding box center [440, 121] width 44 height 15
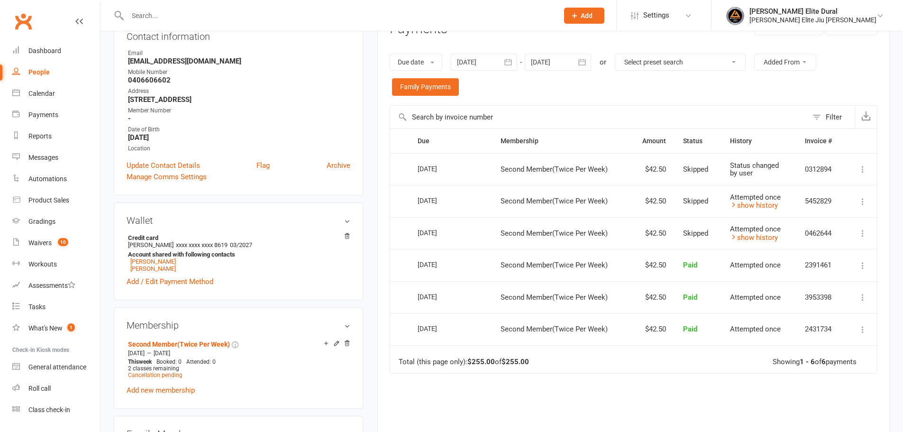
scroll to position [0, 0]
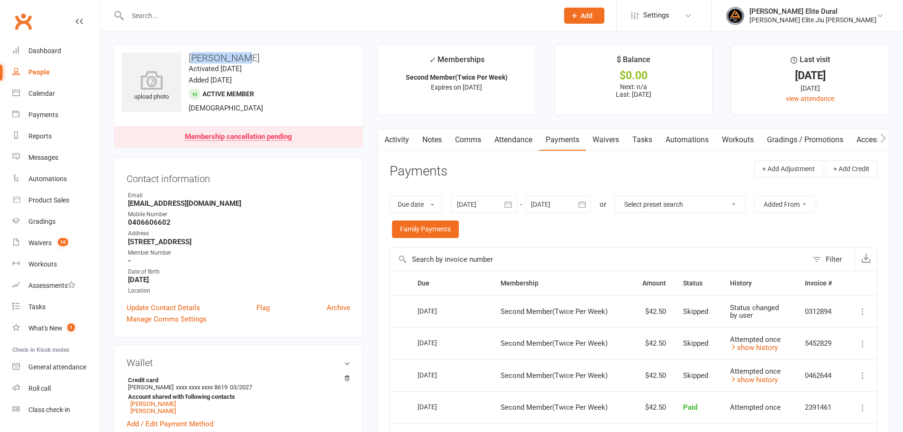
copy h3 "ian Reslan"
copy h3 "Kian Reslan"
drag, startPoint x: 237, startPoint y: 61, endPoint x: 224, endPoint y: 60, distance: 13.3
click at [196, 62] on h3 "Kian Reslan" at bounding box center [238, 58] width 233 height 10
copy h3 "an Reslan"
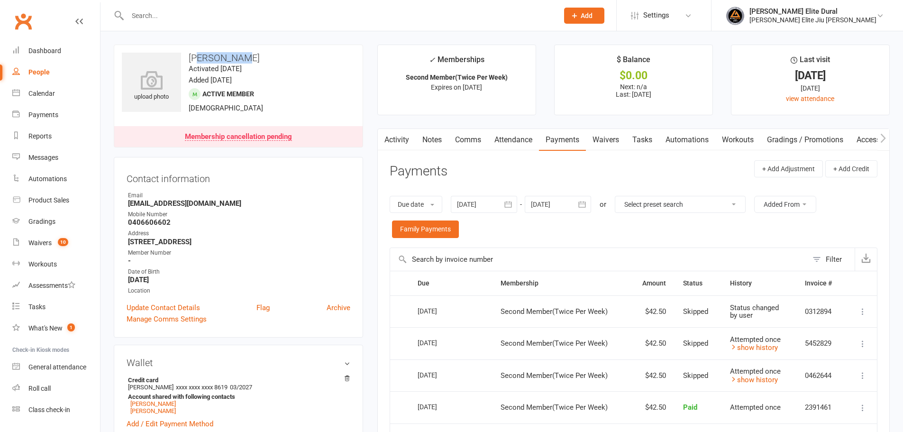
click at [235, 53] on h3 "Kian Reslan" at bounding box center [238, 58] width 233 height 10
drag, startPoint x: 233, startPoint y: 56, endPoint x: 511, endPoint y: 4, distance: 282.5
click at [190, 59] on h3 "Kian Reslan" at bounding box center [238, 58] width 233 height 10
click at [789, 201] on button "Added From" at bounding box center [785, 204] width 62 height 17
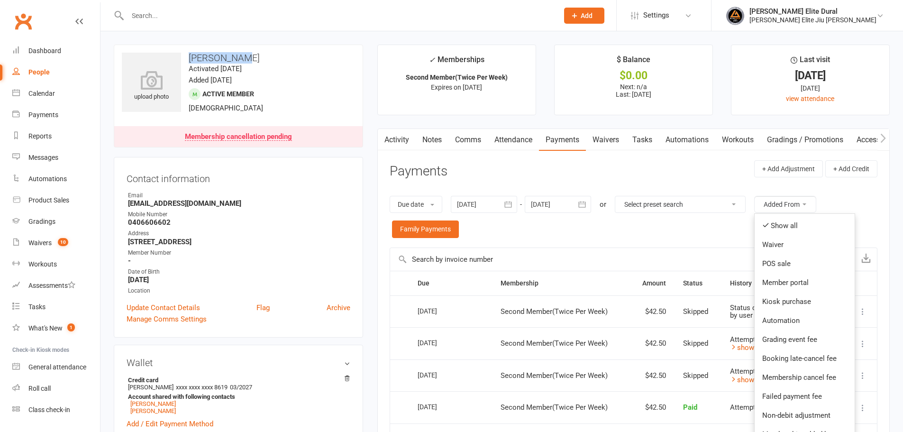
click at [401, 139] on link "Activity" at bounding box center [397, 140] width 38 height 22
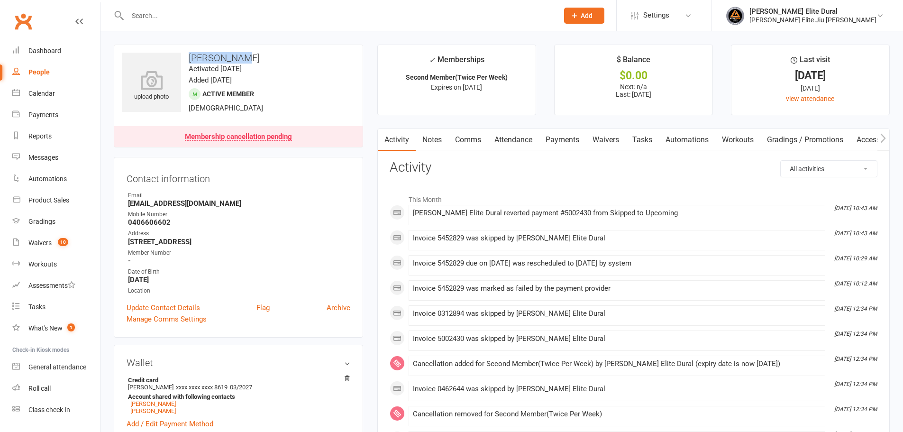
click at [814, 162] on select "All activities Bookings / Attendances Communications Notes Failed SMSes Grading…" at bounding box center [829, 169] width 96 height 16
select select "InvoiceLogEntry"
click at [781, 161] on select "All activities Bookings / Attendances Communications Notes Failed SMSes Grading…" at bounding box center [829, 169] width 96 height 16
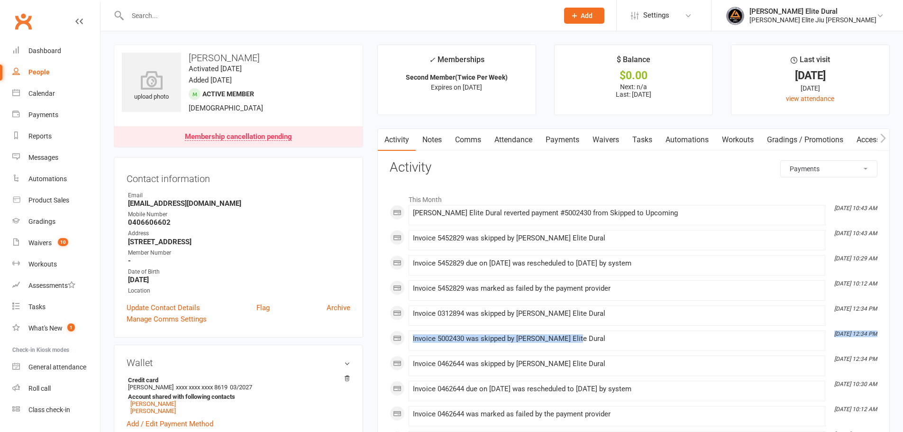
copy li "Sep 5, 12:34 PM Invoice 5002430 was skipped by Gracie Elite Dural"
drag, startPoint x: 834, startPoint y: 336, endPoint x: 885, endPoint y: 333, distance: 50.8
copy li "Sep 5, 12:34 PM Invoice 5002430 was skipped by Gracie Elite Dural"
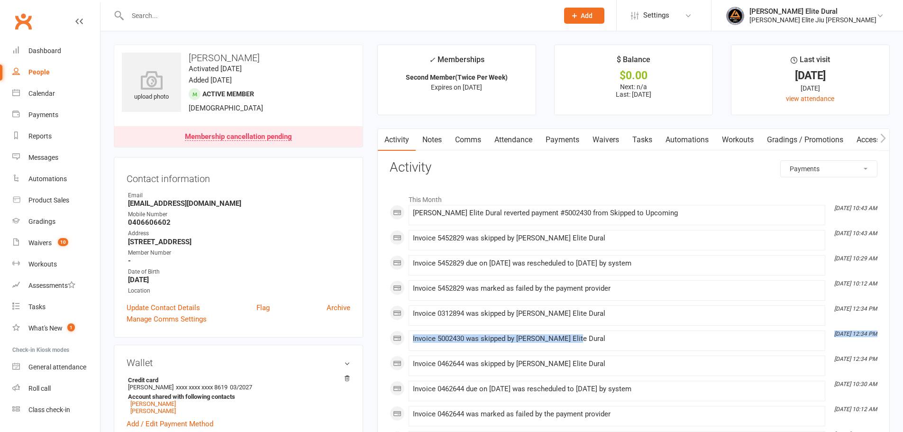
drag, startPoint x: 881, startPoint y: 330, endPoint x: 836, endPoint y: 335, distance: 45.3
drag, startPoint x: 727, startPoint y: 354, endPoint x: 719, endPoint y: 353, distance: 8.6
click at [721, 354] on div "This Month Sep 12, 10:43 AM Gracie Elite Dural reverted payment #5002430 from S…" at bounding box center [634, 321] width 488 height 262
drag, startPoint x: 836, startPoint y: 333, endPoint x: 877, endPoint y: 333, distance: 41.2
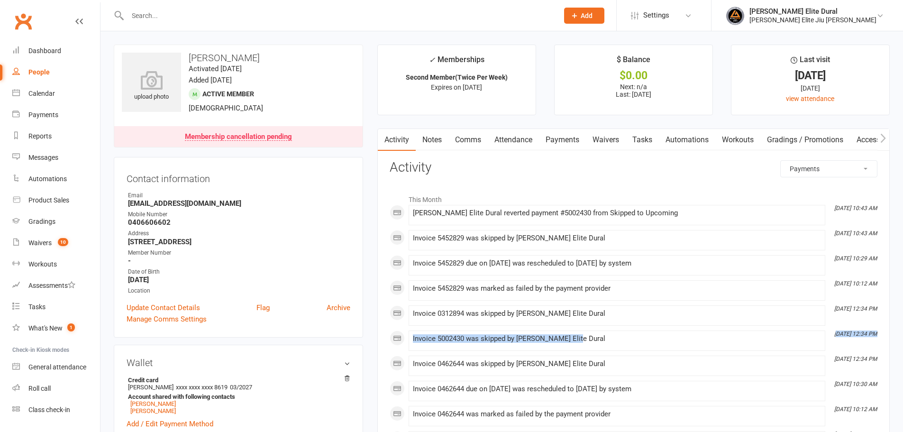
click at [838, 337] on icon "Sep 5, 12:34 PM" at bounding box center [855, 333] width 43 height 7
drag, startPoint x: 834, startPoint y: 337, endPoint x: 875, endPoint y: 335, distance: 41.3
click at [875, 335] on time "Sep 5, 12:34 PM" at bounding box center [852, 334] width 47 height 6
copy icon "Sep 5, 12:34 PM"
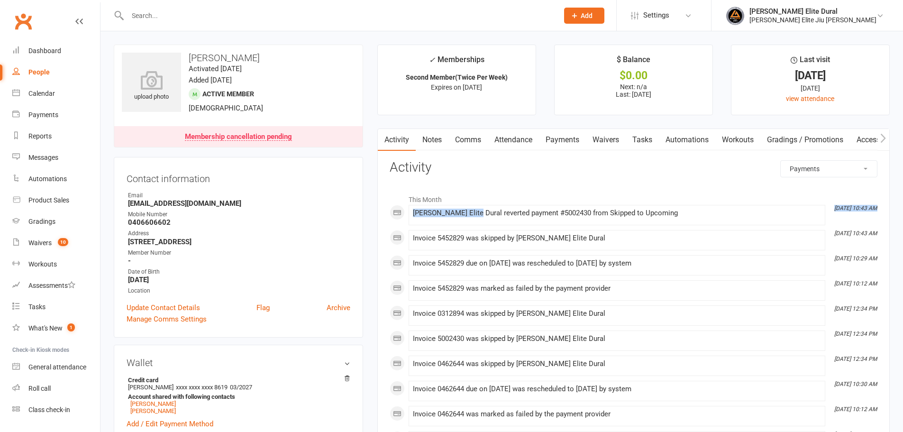
drag, startPoint x: 468, startPoint y: 213, endPoint x: 820, endPoint y: 203, distance: 351.9
click at [820, 203] on div "This Month Sep 12, 10:43 AM Gracie Elite Dural reverted payment #5002430 from S…" at bounding box center [634, 321] width 488 height 262
drag, startPoint x: 705, startPoint y: 213, endPoint x: 552, endPoint y: 216, distance: 153.1
click at [702, 214] on div "Gracie Elite Dural reverted payment #5002430 from Skipped to Upcoming" at bounding box center [617, 213] width 408 height 8
drag, startPoint x: 413, startPoint y: 213, endPoint x: 680, endPoint y: 199, distance: 267.2
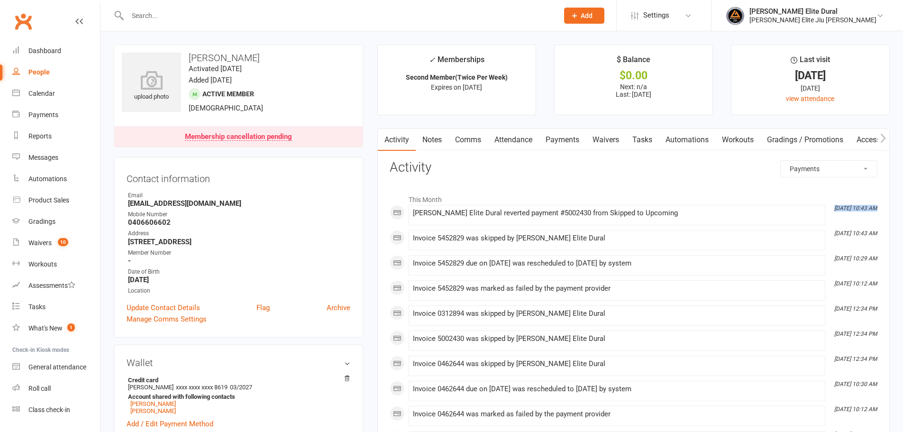
click at [680, 199] on div "This Month Sep 12, 10:43 AM Gracie Elite Dural reverted payment #5002430 from S…" at bounding box center [634, 321] width 488 height 262
copy div "Sep 12, 10:43 AM"
drag, startPoint x: 449, startPoint y: 221, endPoint x: 467, endPoint y: 217, distance: 18.5
click at [451, 220] on div "Gracie Elite Dural reverted payment #5002430 from Skipped to Upcoming" at bounding box center [617, 215] width 408 height 12
drag, startPoint x: 468, startPoint y: 212, endPoint x: 650, endPoint y: 210, distance: 182.0
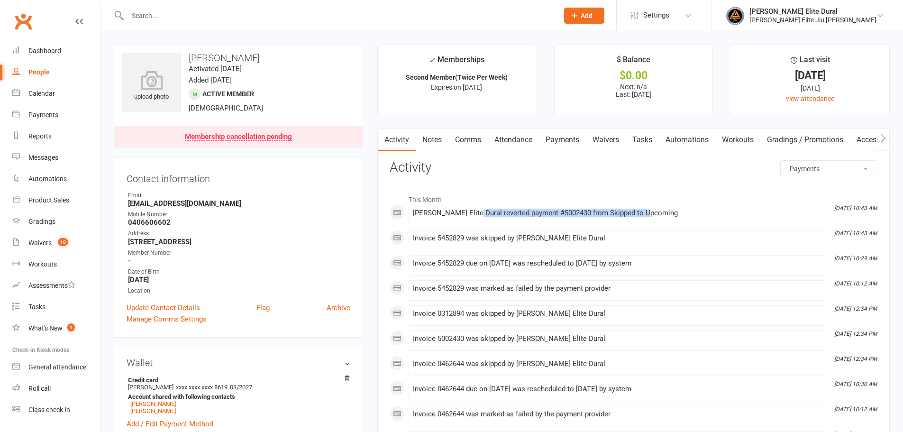
click at [650, 210] on div "Gracie Elite Dural reverted payment #5002430 from Skipped to Upcoming" at bounding box center [617, 213] width 408 height 8
copy div "reverted payment #5002430 from Skipped to Upcoming"
click at [556, 137] on link "Payments" at bounding box center [562, 140] width 47 height 22
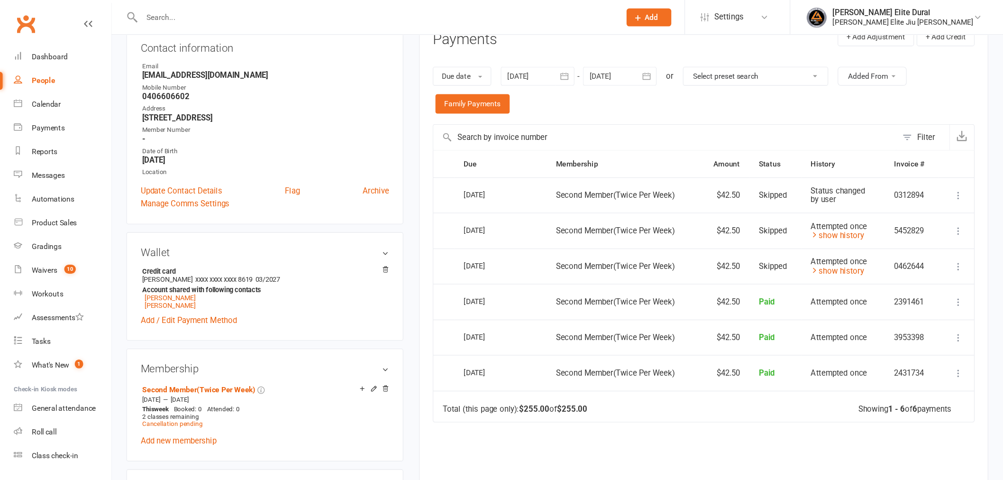
scroll to position [190, 0]
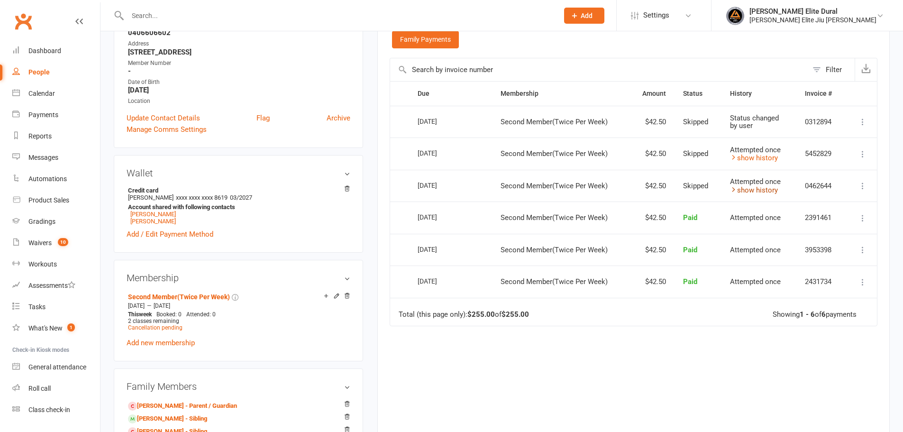
click at [735, 190] on icon at bounding box center [733, 189] width 7 height 7
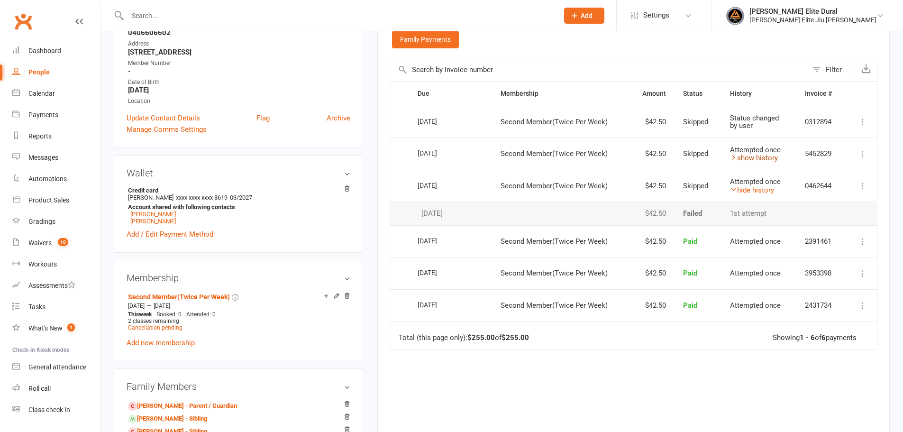
click at [734, 161] on icon at bounding box center [733, 157] width 7 height 7
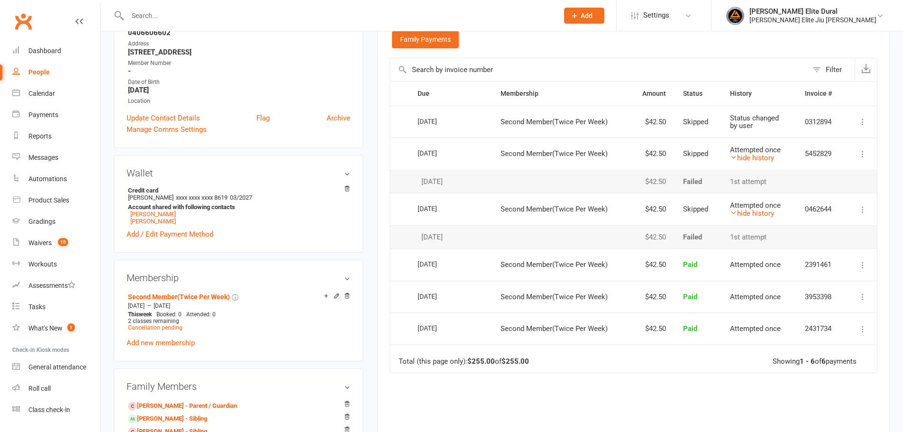
click at [604, 383] on div "Due Contact Membership Amount Status History Invoice # Select this 26 Sep 2025 …" at bounding box center [634, 288] width 488 height 415
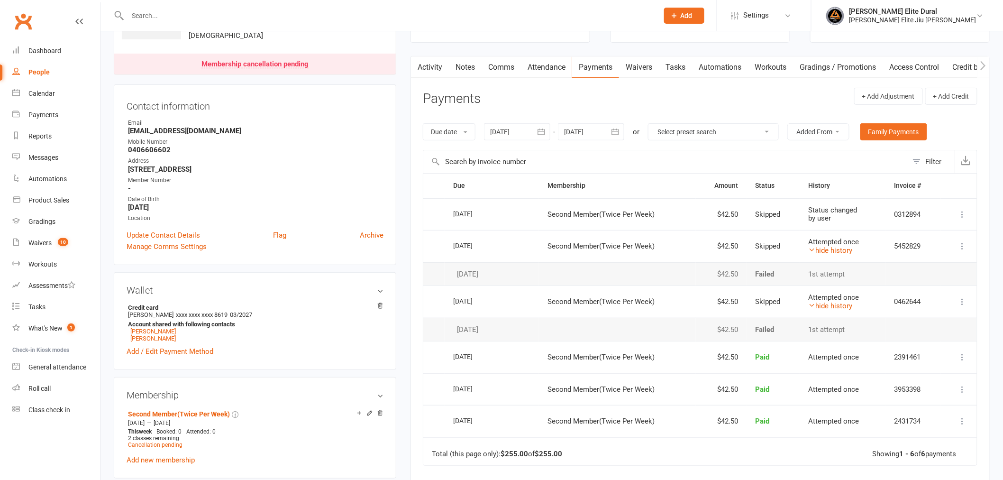
scroll to position [105, 0]
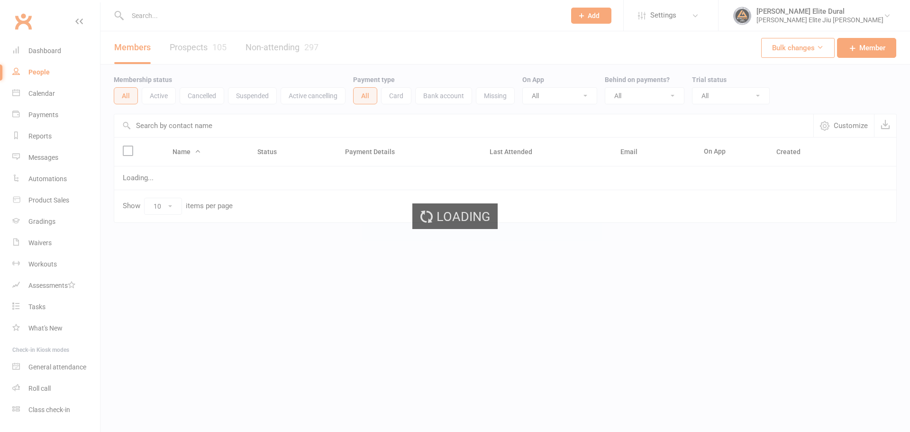
click at [177, 98] on div "Loading" at bounding box center [455, 216] width 910 height 432
click at [163, 97] on button "Active" at bounding box center [159, 95] width 34 height 17
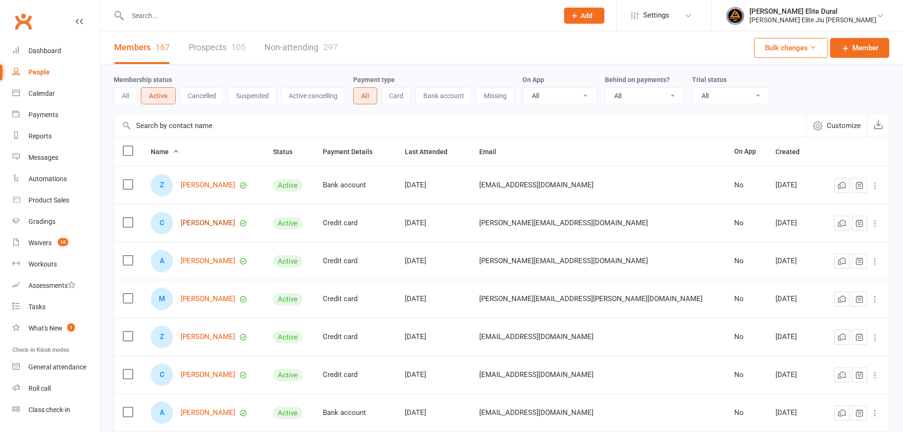
click at [196, 226] on link "[PERSON_NAME]" at bounding box center [208, 223] width 55 height 8
click at [847, 15] on div "[PERSON_NAME] Elite Dural" at bounding box center [812, 11] width 127 height 9
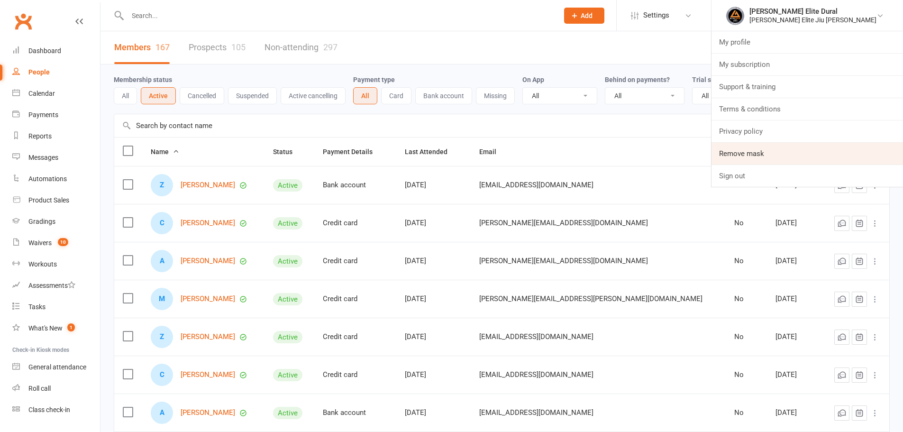
drag, startPoint x: 845, startPoint y: 151, endPoint x: 831, endPoint y: 151, distance: 13.7
click at [845, 151] on link "Remove mask" at bounding box center [806, 154] width 191 height 22
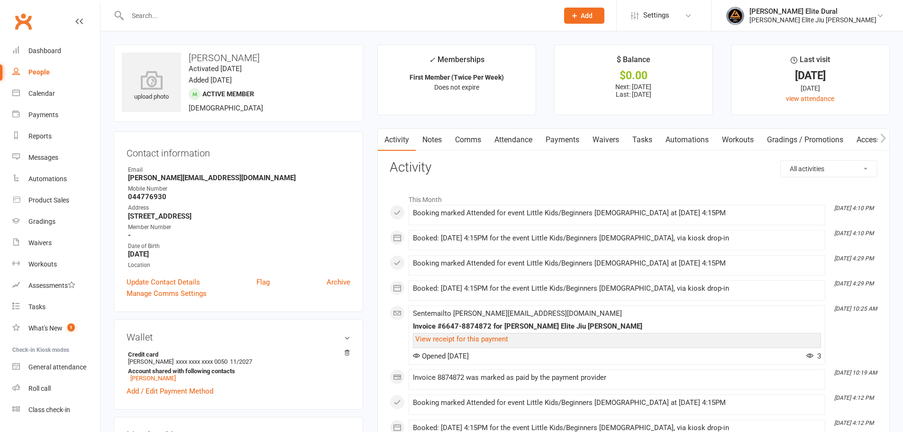
click at [569, 146] on link "Payments" at bounding box center [562, 140] width 47 height 22
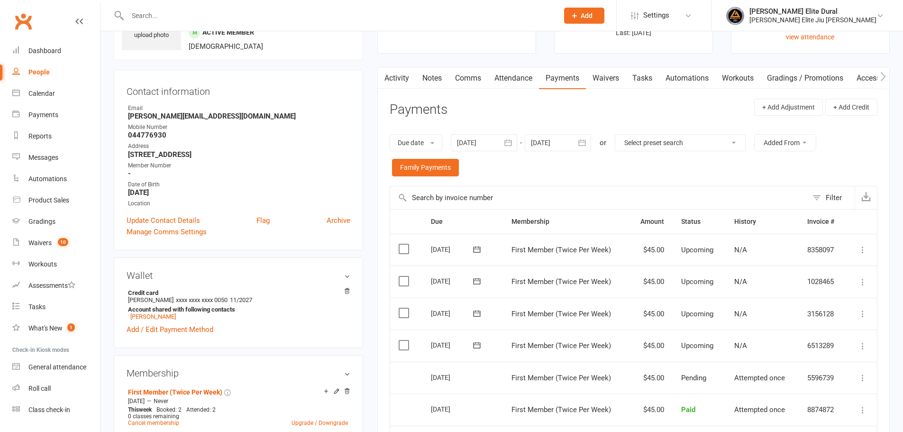
scroll to position [190, 0]
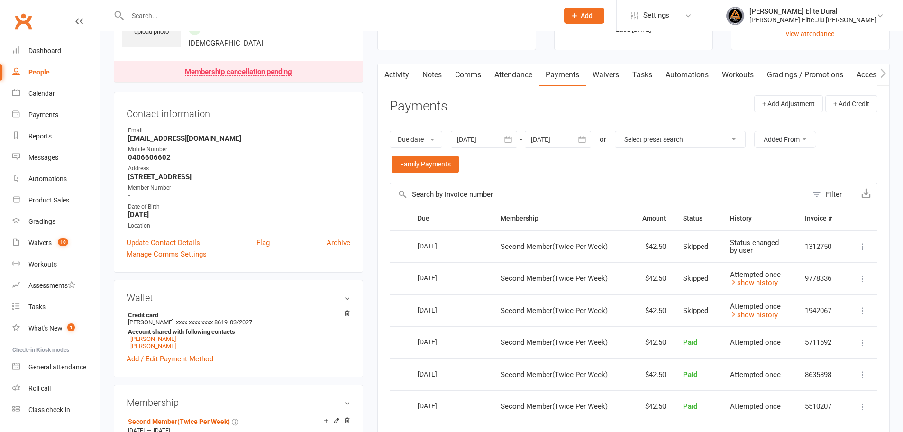
scroll to position [47, 0]
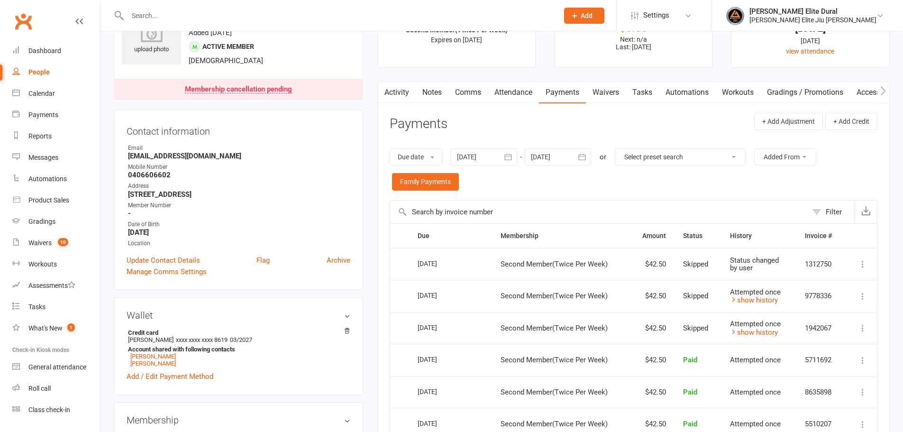
click at [546, 155] on div at bounding box center [558, 156] width 66 height 17
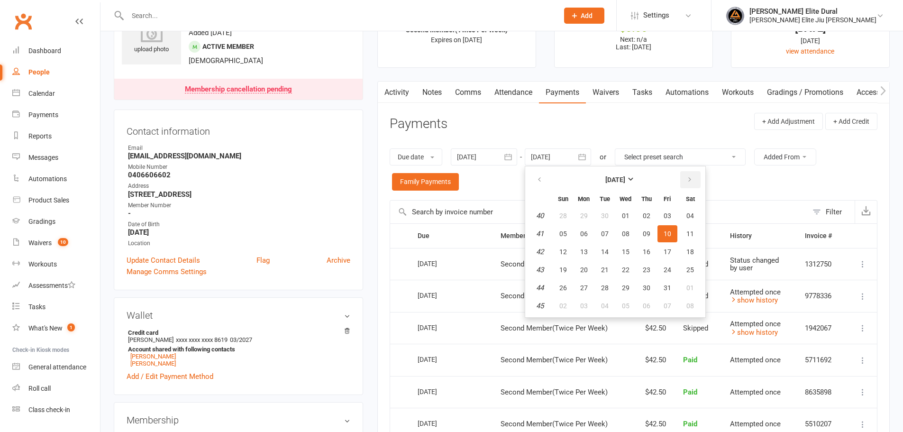
click at [694, 178] on button "button" at bounding box center [690, 179] width 20 height 17
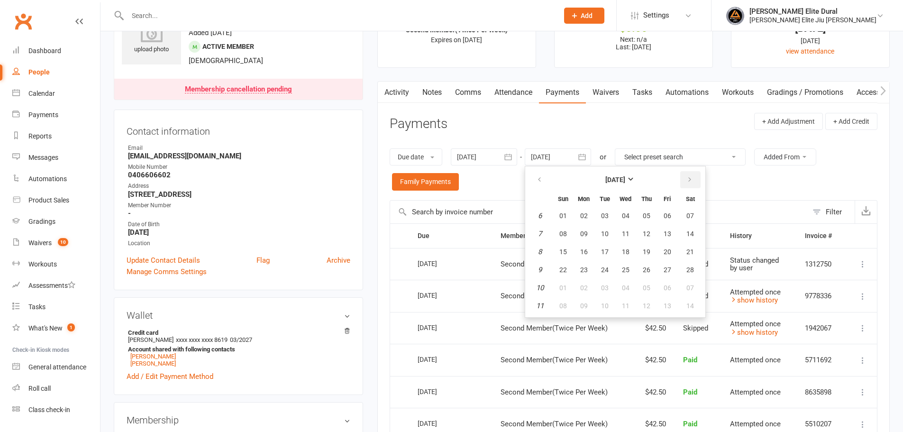
click at [694, 178] on button "button" at bounding box center [690, 179] width 20 height 17
click at [667, 284] on span "03" at bounding box center [668, 288] width 8 height 8
type input "03 Jul 2026"
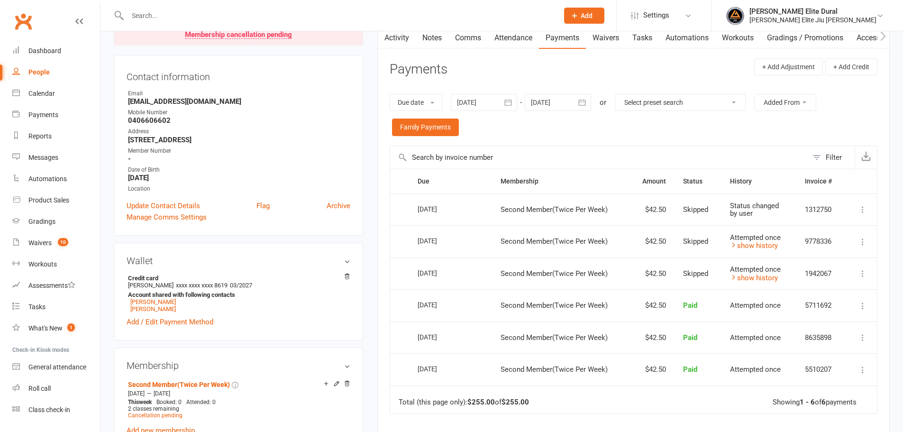
scroll to position [95, 0]
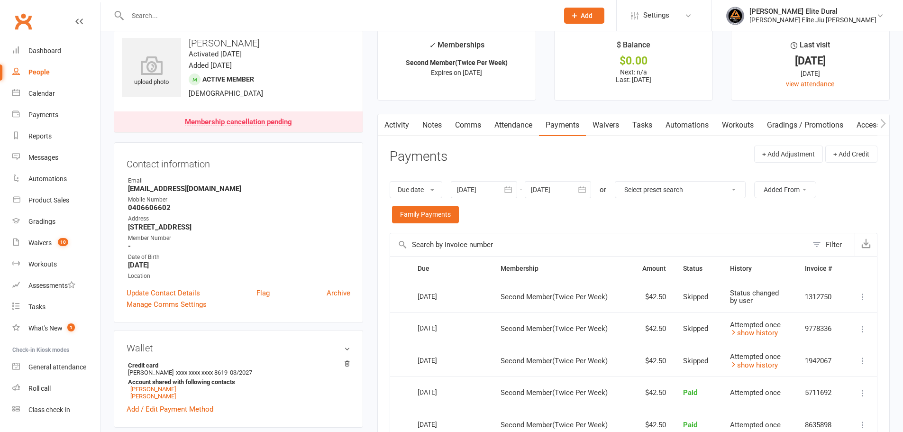
scroll to position [0, 0]
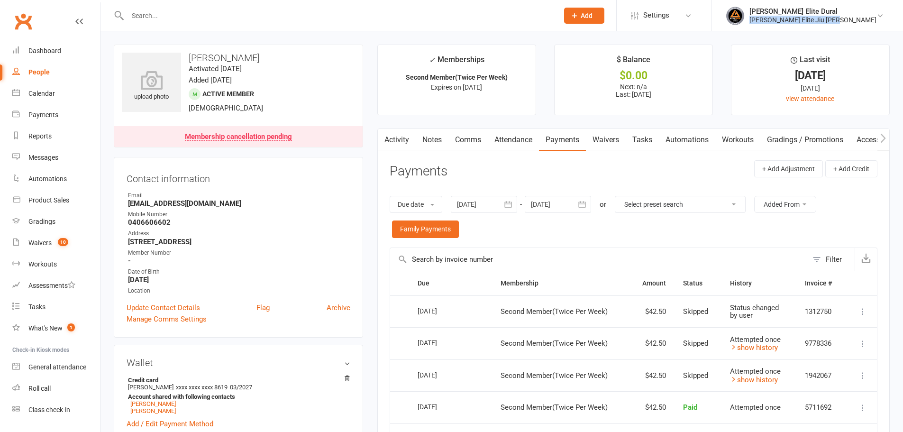
drag, startPoint x: 878, startPoint y: 23, endPoint x: 799, endPoint y: 26, distance: 79.2
click at [799, 26] on li "Gracie Elite Dural Gracie Elite Jiu Jitsu Dural My profile My subscription Supp…" at bounding box center [807, 15] width 192 height 31
copy div "[PERSON_NAME] Elite Jiu [PERSON_NAME]"
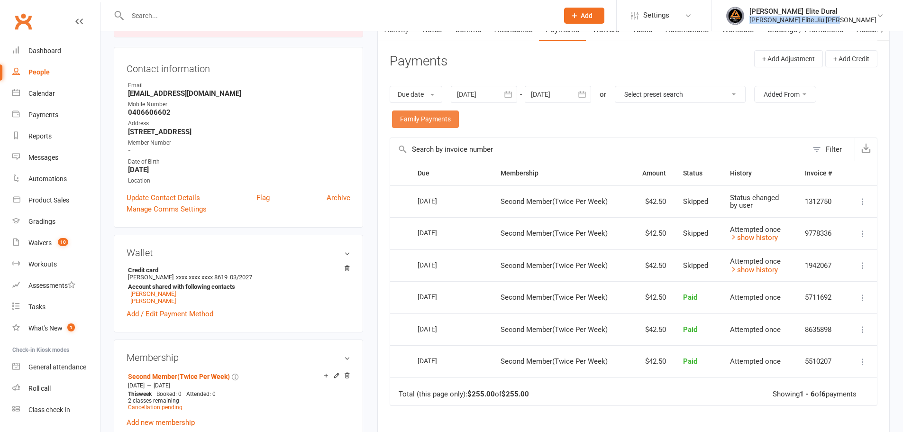
scroll to position [95, 0]
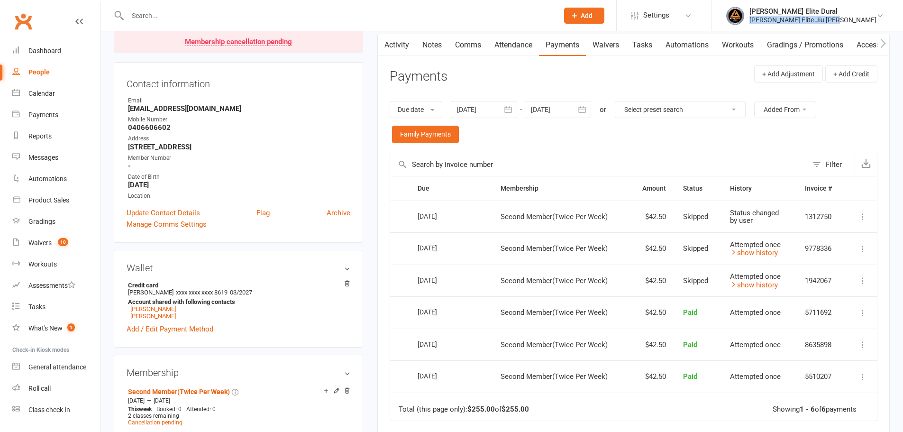
click at [403, 50] on link "Activity" at bounding box center [397, 45] width 38 height 22
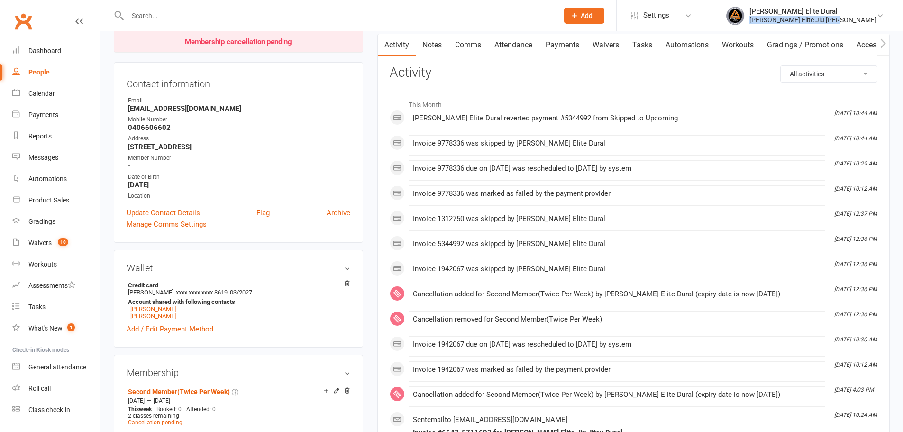
click at [814, 72] on select "All activities Bookings / Attendances Communications Notes Failed SMSes Grading…" at bounding box center [829, 74] width 96 height 16
select select "InvoiceLogEntry"
click at [781, 66] on select "All activities Bookings / Attendances Communications Notes Failed SMSes Grading…" at bounding box center [829, 74] width 96 height 16
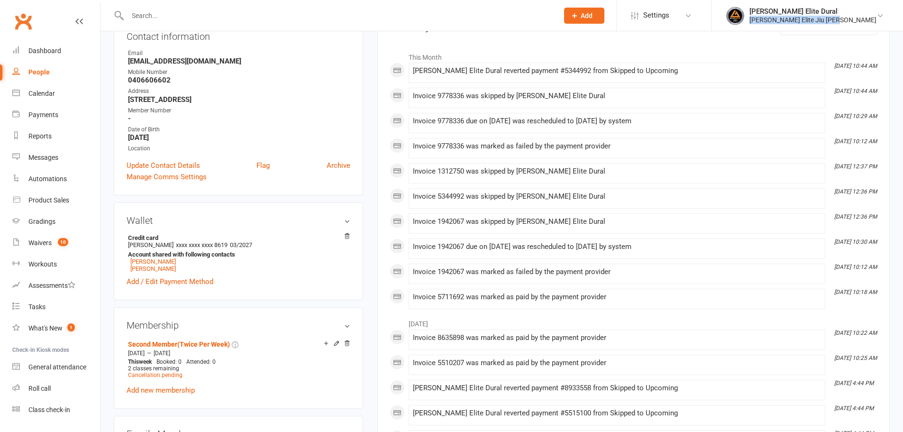
scroll to position [47, 0]
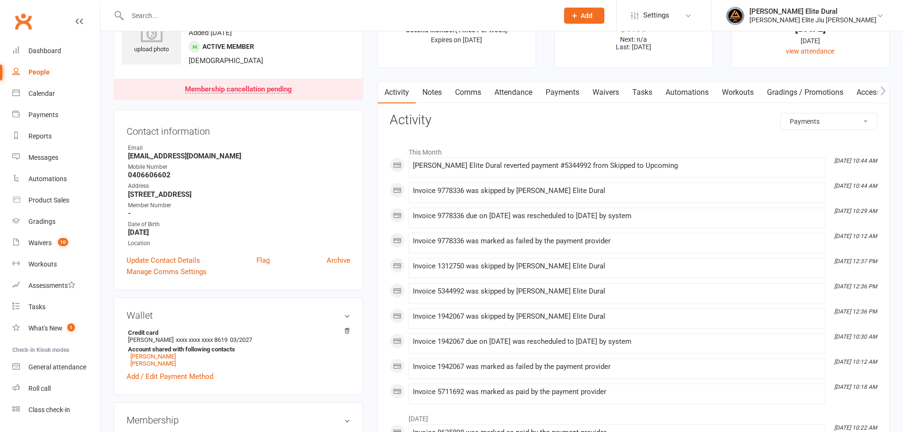
click at [498, 301] on li "Sep 5, 12:36 PM Invoice 5344992 was skipped by Gracie Elite Dural" at bounding box center [617, 293] width 417 height 20
copy div "Invoice 5344992 was skipped by Gracie Elite Dural"
drag, startPoint x: 411, startPoint y: 291, endPoint x: 583, endPoint y: 290, distance: 172.1
click at [583, 290] on li "Sep 5, 12:36 PM Invoice 5344992 was skipped by Gracie Elite Dural" at bounding box center [617, 293] width 417 height 20
copy icon "Sep 5, 12:36 PM"
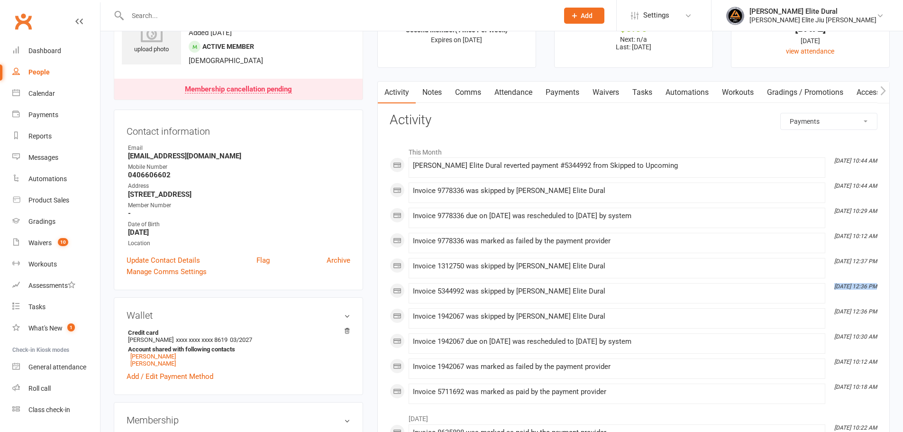
drag, startPoint x: 876, startPoint y: 287, endPoint x: 834, endPoint y: 284, distance: 41.8
click at [834, 284] on time "Sep 5, 12:36 PM" at bounding box center [852, 286] width 47 height 6
click at [447, 288] on div "Invoice 5344992 was skipped by Gracie Elite Dural" at bounding box center [617, 291] width 408 height 8
copy div "5344992"
click at [447, 288] on div "Invoice 5344992 was skipped by Gracie Elite Dural" at bounding box center [617, 291] width 408 height 8
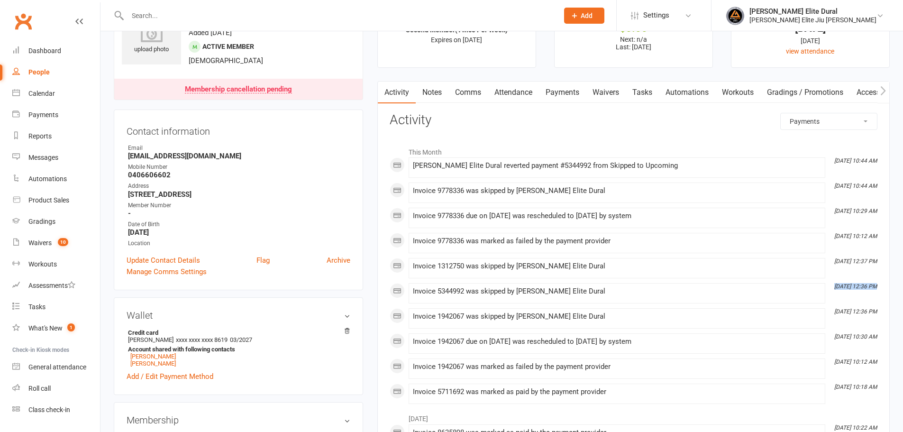
copy icon "Sep 5, 12:36 PM"
drag, startPoint x: 833, startPoint y: 285, endPoint x: 875, endPoint y: 285, distance: 41.7
click at [875, 285] on time "Sep 5, 12:36 PM" at bounding box center [852, 286] width 47 height 6
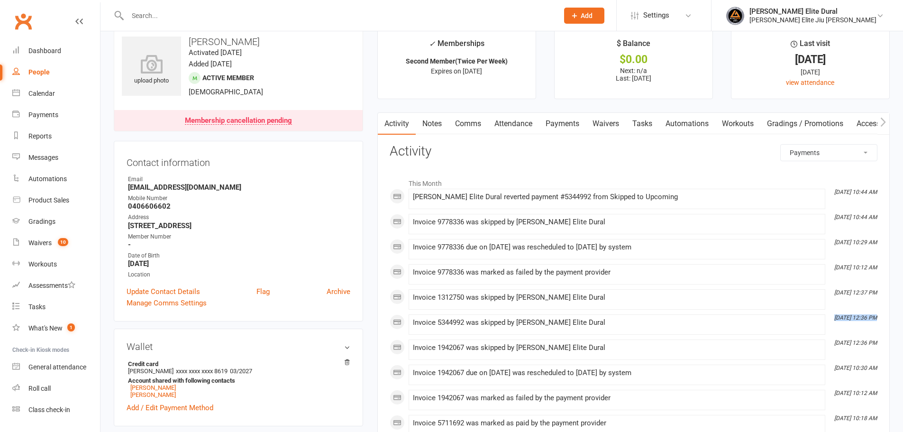
scroll to position [0, 0]
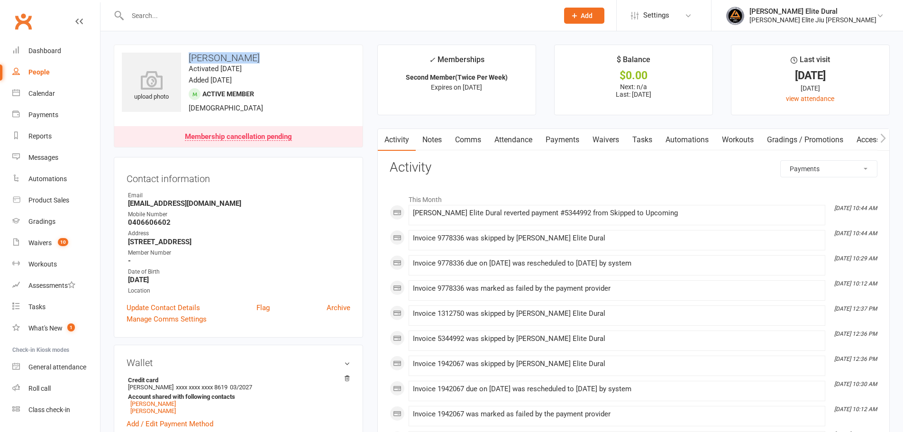
copy h3 "[PERSON_NAME]"
drag, startPoint x: 189, startPoint y: 56, endPoint x: 284, endPoint y: 55, distance: 95.8
click at [278, 56] on h3 "[PERSON_NAME]" at bounding box center [238, 58] width 233 height 10
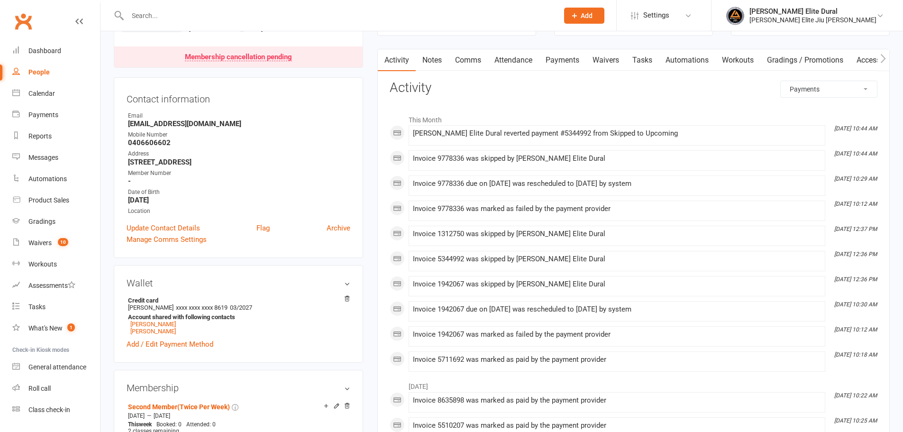
scroll to position [95, 0]
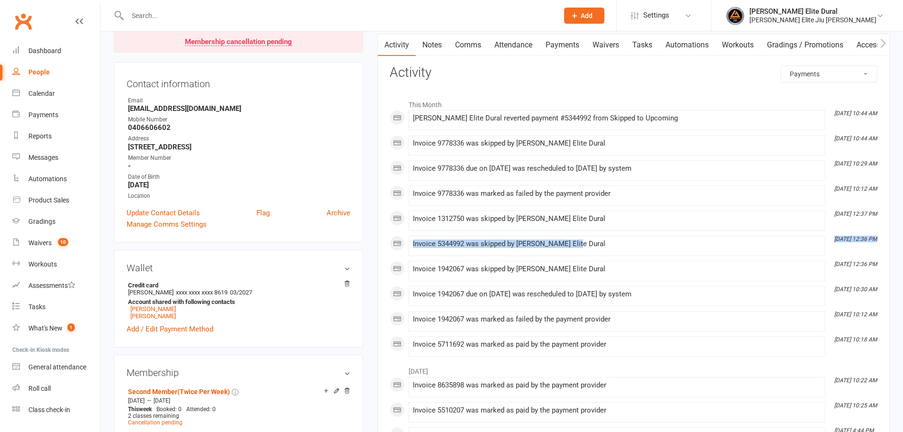
copy li "Sep 5, 12:36 PM Invoice 5344992 was skipped by Gracie Elite Dural"
drag, startPoint x: 834, startPoint y: 239, endPoint x: 879, endPoint y: 237, distance: 44.6
click at [879, 237] on div "Activity Notes Comms Attendance Payments Waivers Tasks Automations Workouts Gra…" at bounding box center [633, 410] width 512 height 753
click at [878, 237] on div "Activity Notes Comms Attendance Payments Waivers Tasks Automations Workouts Gra…" at bounding box center [633, 410] width 512 height 753
click at [875, 237] on time "Sep 5, 12:36 PM" at bounding box center [852, 239] width 47 height 6
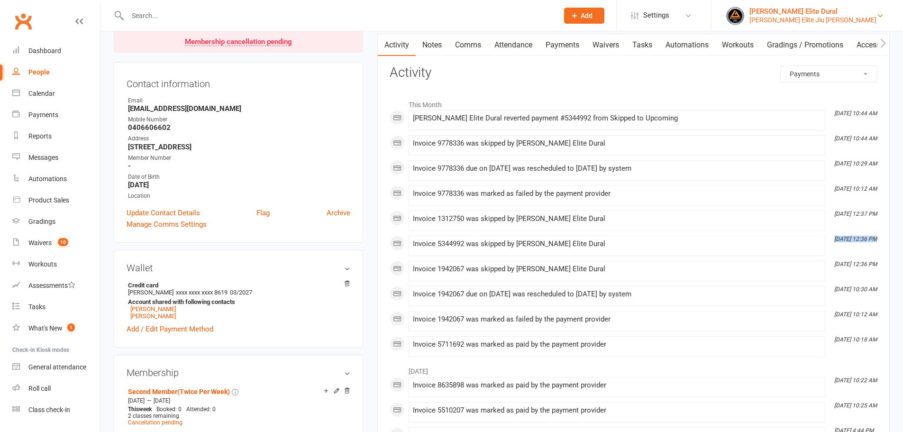
copy icon "Sep 5, 12:36 PM"
drag, startPoint x: 468, startPoint y: 118, endPoint x: 675, endPoint y: 116, distance: 207.2
click at [675, 116] on div "Gracie Elite Dural reverted payment #5344992 from Skipped to Upcoming" at bounding box center [617, 118] width 408 height 8
copy div "reverted payment #5344992 from Skipped to Upcoming"
drag, startPoint x: 840, startPoint y: 118, endPoint x: 849, endPoint y: 120, distance: 9.0
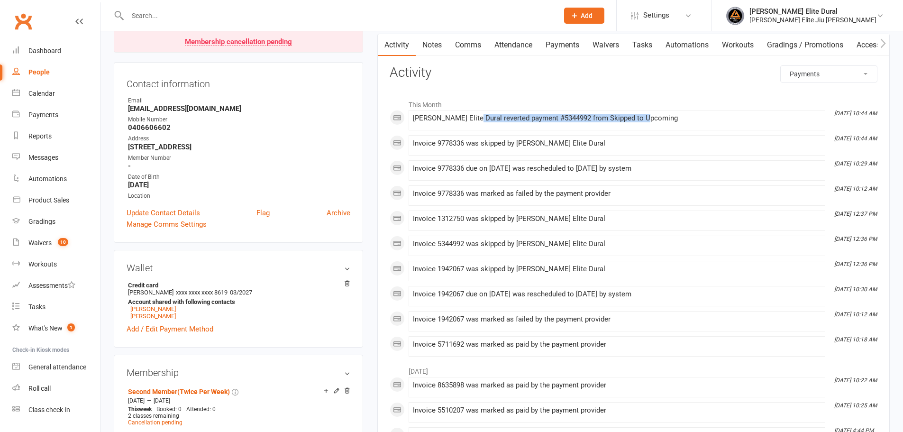
click at [849, 117] on time "Sep 12, 10:44 AM" at bounding box center [852, 113] width 47 height 6
copy icon "Sep 12, 10:44 AM"
click at [578, 48] on link "Payments" at bounding box center [562, 45] width 47 height 22
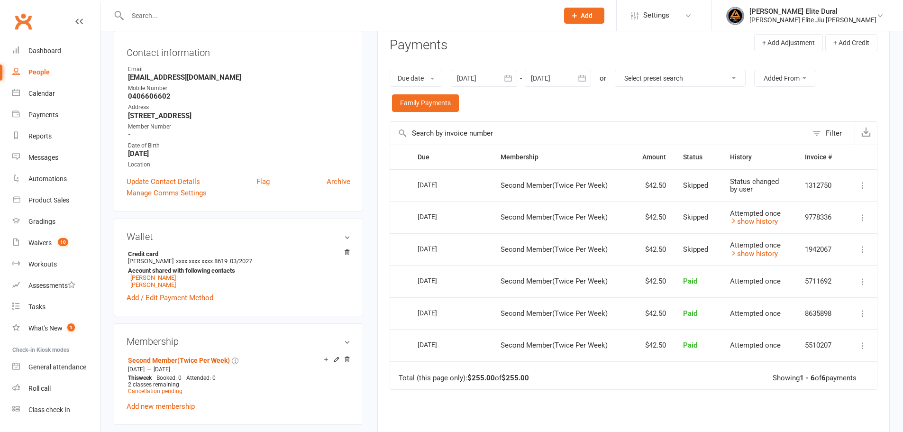
scroll to position [142, 0]
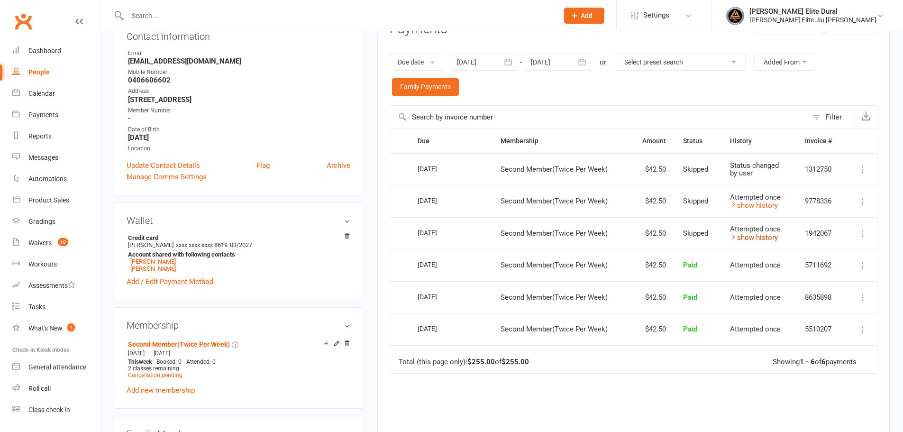
click at [737, 236] on link "show history" at bounding box center [754, 237] width 48 height 9
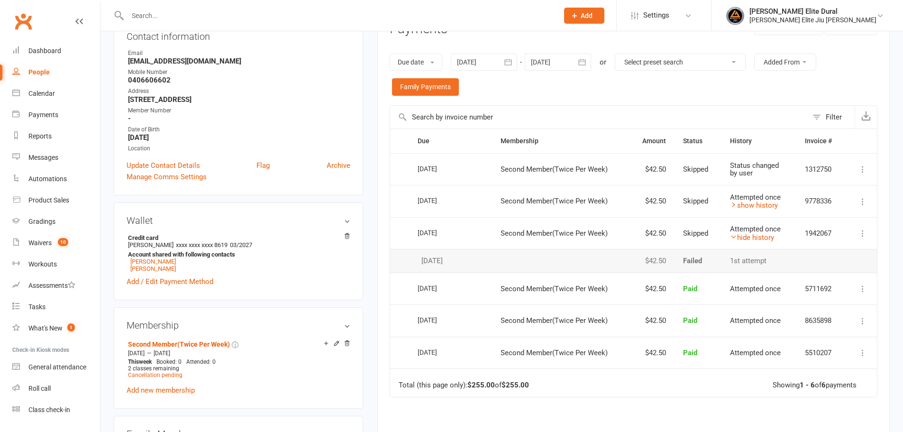
click at [545, 399] on div "Due Contact Membership Amount Status History Invoice # Select this 26 Sep 2025 …" at bounding box center [634, 323] width 488 height 391
click at [667, 64] on select "Select preset search All failures All skipped payments All pending payments Suc…" at bounding box center [680, 62] width 130 height 16
select select "6"
click at [617, 54] on select "Select preset search All failures All skipped payments All pending payments Suc…" at bounding box center [680, 62] width 130 height 16
type input "[DATE]"
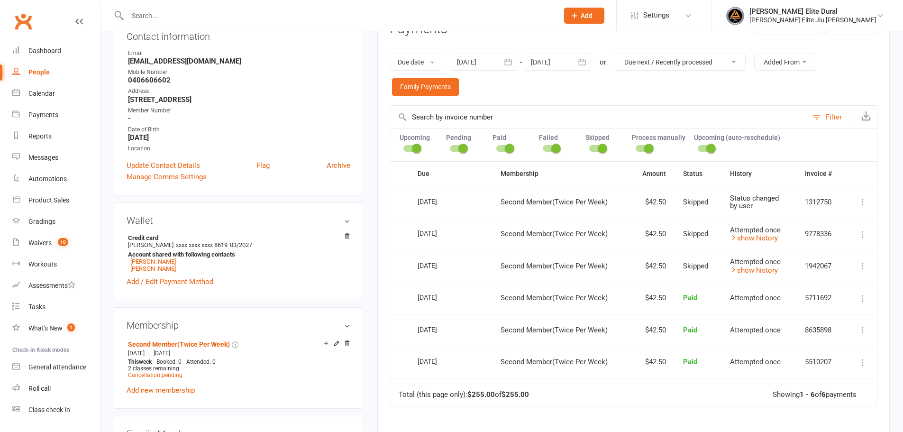
click at [676, 63] on select "All failures All skipped payments All pending payments Successful payments (las…" at bounding box center [680, 62] width 130 height 16
select select "1"
click at [617, 54] on select "All failures All skipped payments All pending payments Successful payments (las…" at bounding box center [680, 62] width 130 height 16
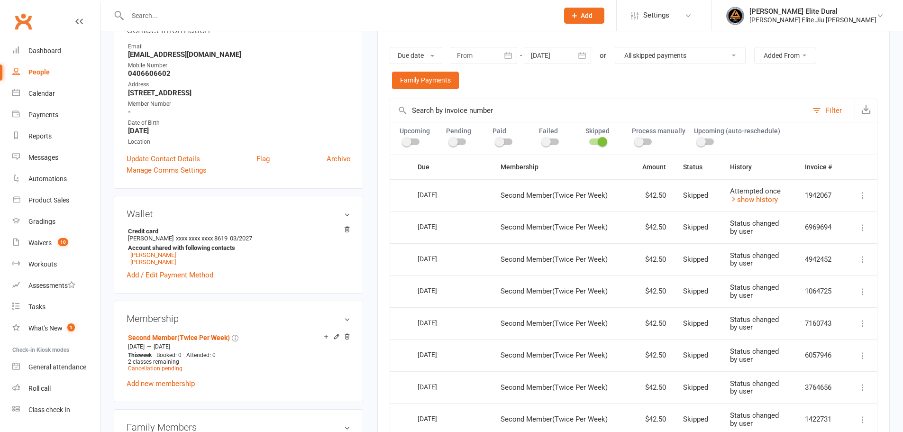
scroll to position [95, 0]
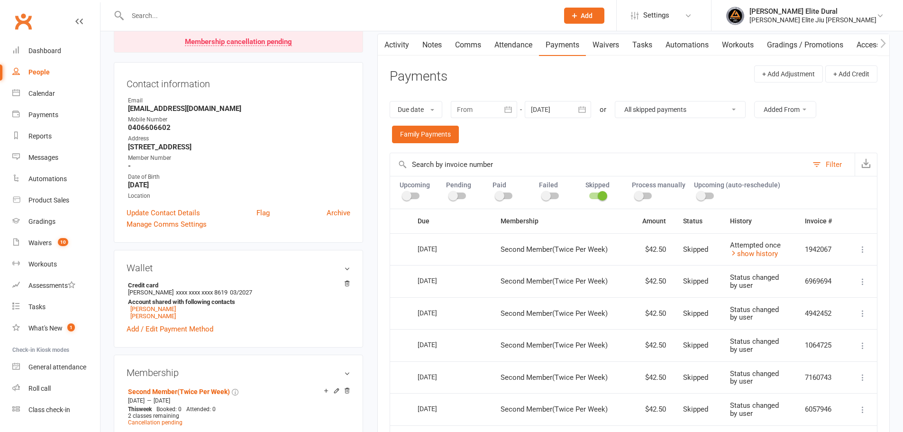
click at [587, 108] on icon "button" at bounding box center [581, 109] width 9 height 9
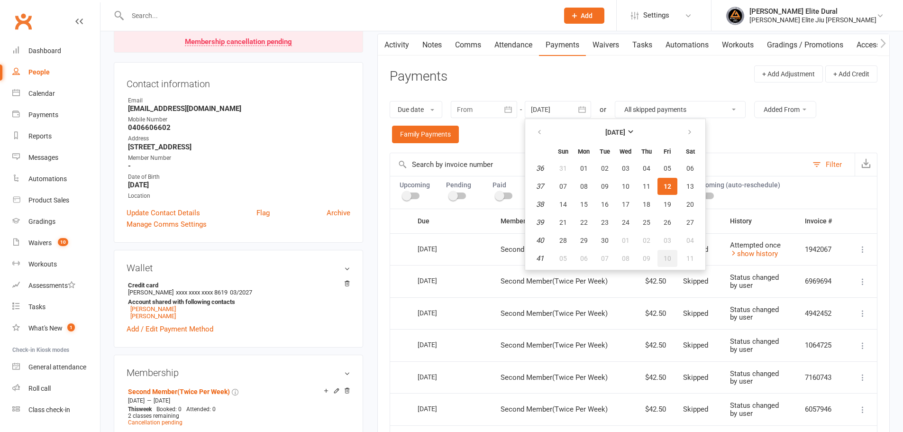
click at [671, 251] on button "10" at bounding box center [667, 258] width 20 height 17
type input "[DATE]"
select select
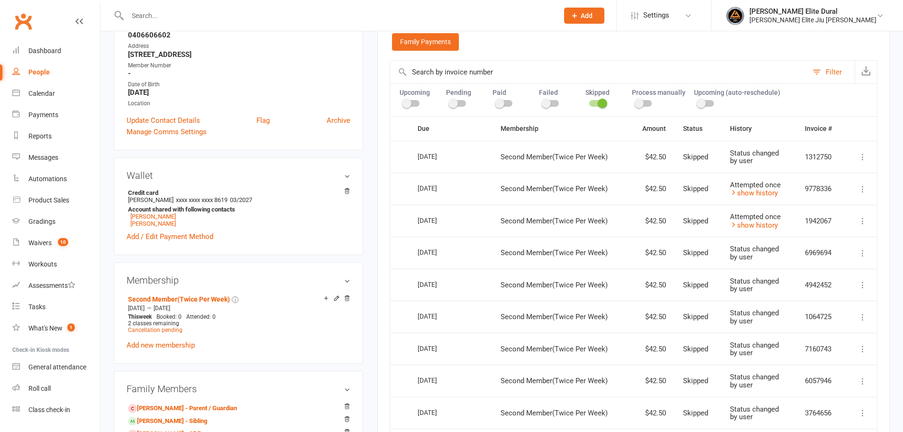
scroll to position [190, 0]
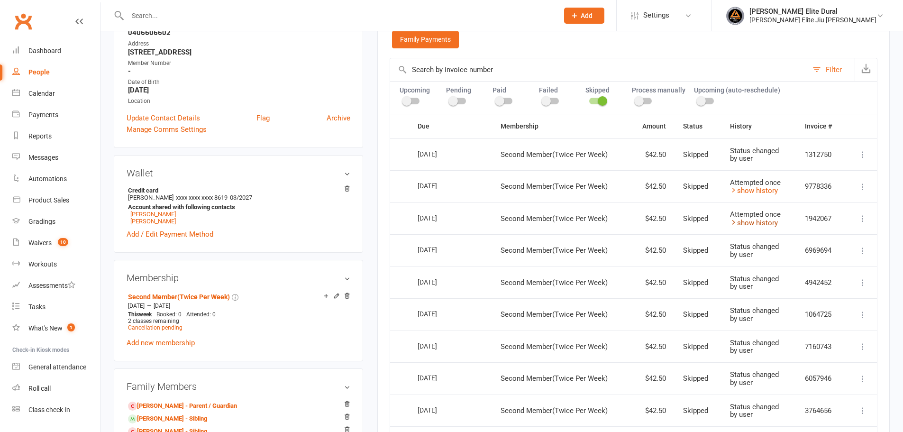
click at [745, 222] on link "show history" at bounding box center [754, 223] width 48 height 9
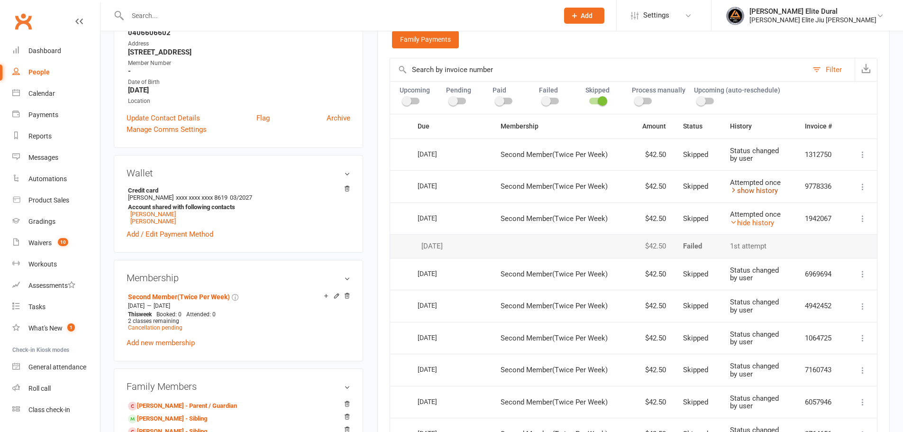
click at [749, 194] on link "show history" at bounding box center [754, 190] width 48 height 9
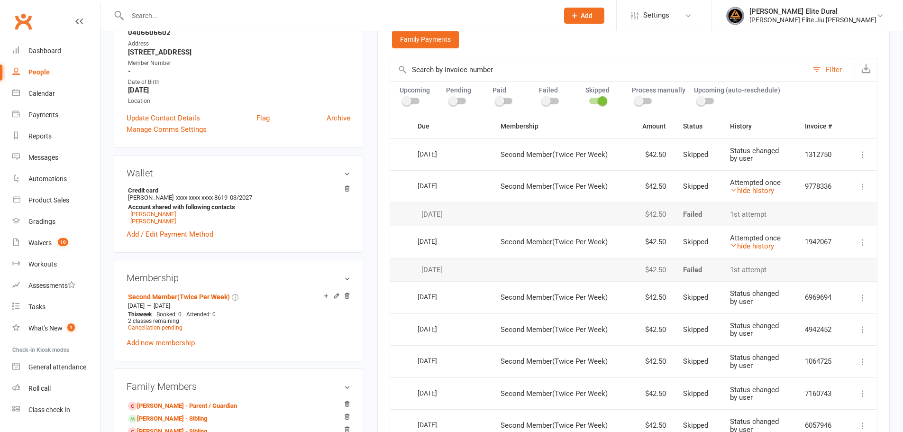
click at [369, 309] on div "upload photo Xavier Reslan Activated 30 May, 2024 Added 29 May, 2024 Active mem…" at bounding box center [239, 346] width 264 height 982
drag, startPoint x: 373, startPoint y: 318, endPoint x: 374, endPoint y: 280, distance: 38.4
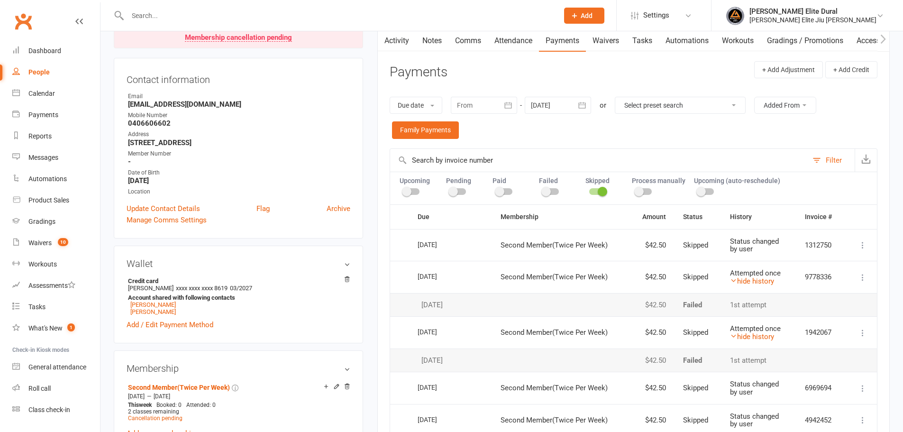
scroll to position [95, 0]
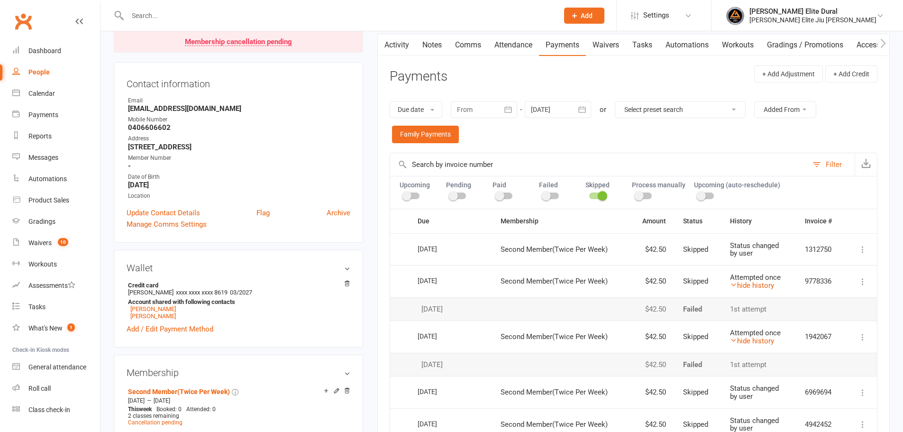
click at [681, 109] on select "Select preset search All failures All skipped payments All pending payments Suc…" at bounding box center [680, 109] width 130 height 16
drag, startPoint x: 519, startPoint y: 44, endPoint x: 528, endPoint y: 43, distance: 8.6
click at [519, 44] on link "Attendance" at bounding box center [513, 45] width 51 height 22
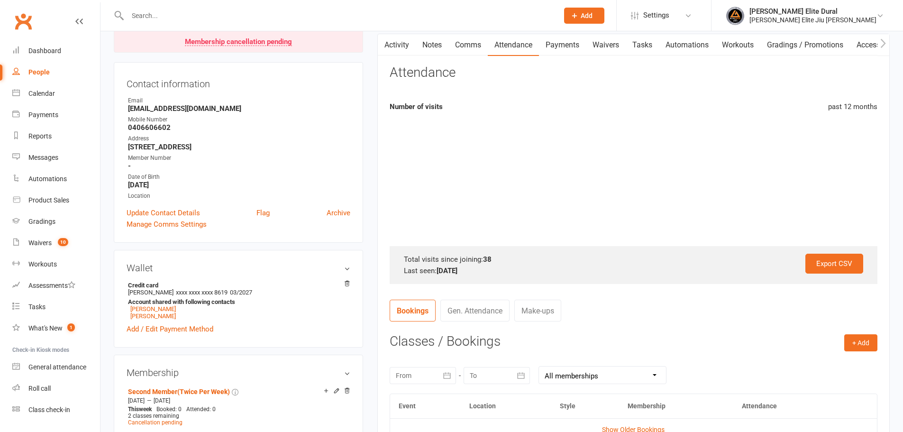
click at [561, 43] on link "Payments" at bounding box center [562, 45] width 47 height 22
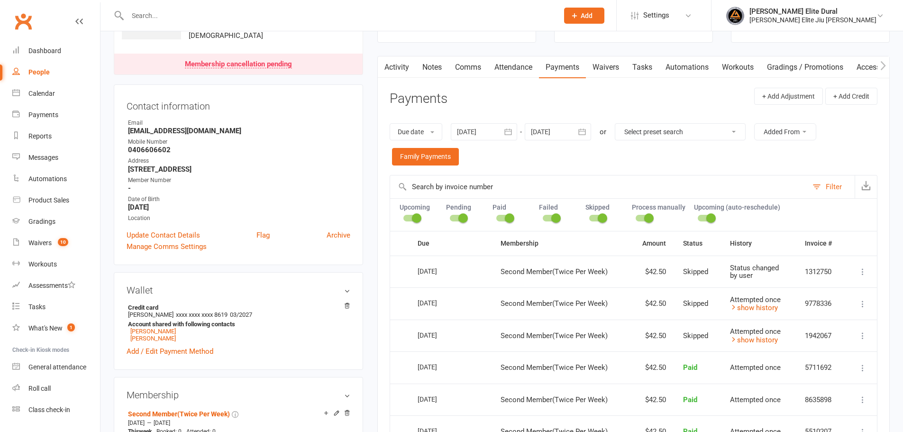
click at [668, 137] on select "Select preset search All failures All skipped payments All pending payments Suc…" at bounding box center [680, 132] width 130 height 16
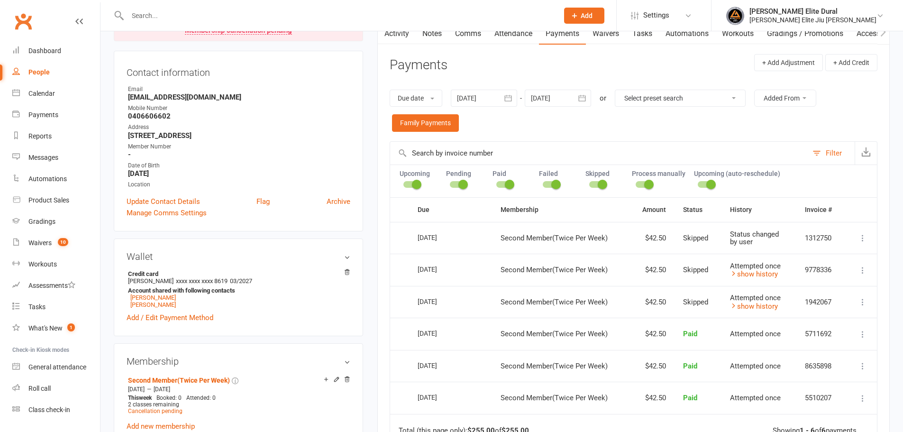
scroll to position [142, 0]
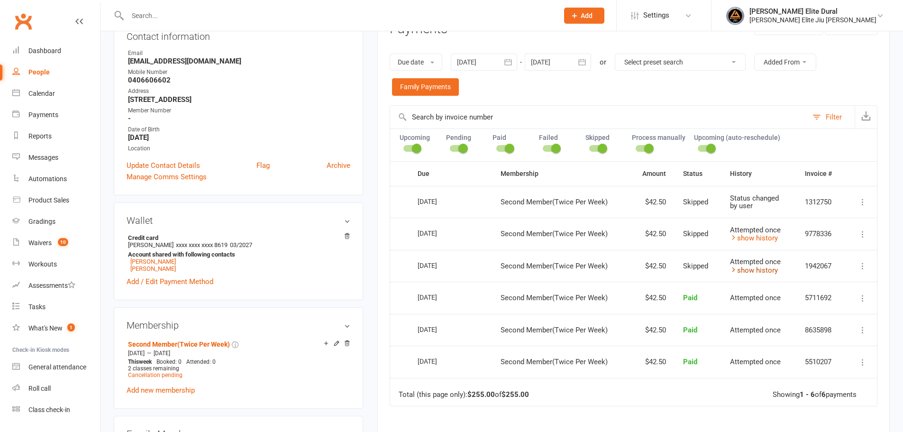
click at [734, 266] on icon at bounding box center [733, 269] width 7 height 7
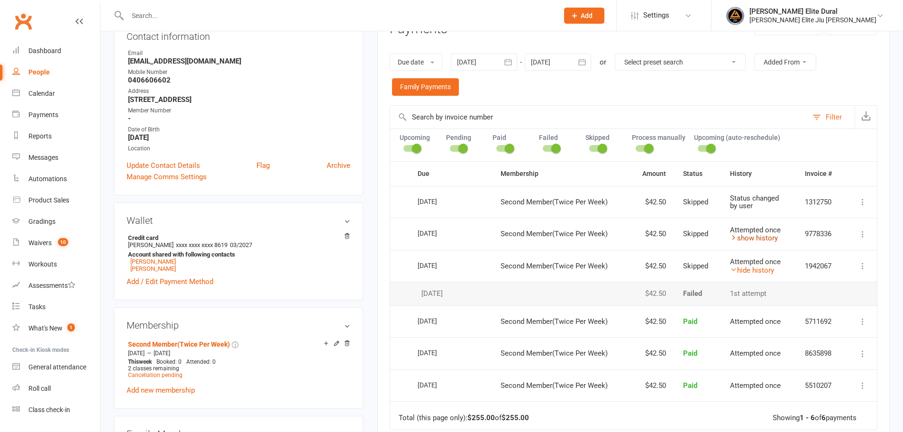
click at [732, 237] on icon at bounding box center [733, 237] width 7 height 7
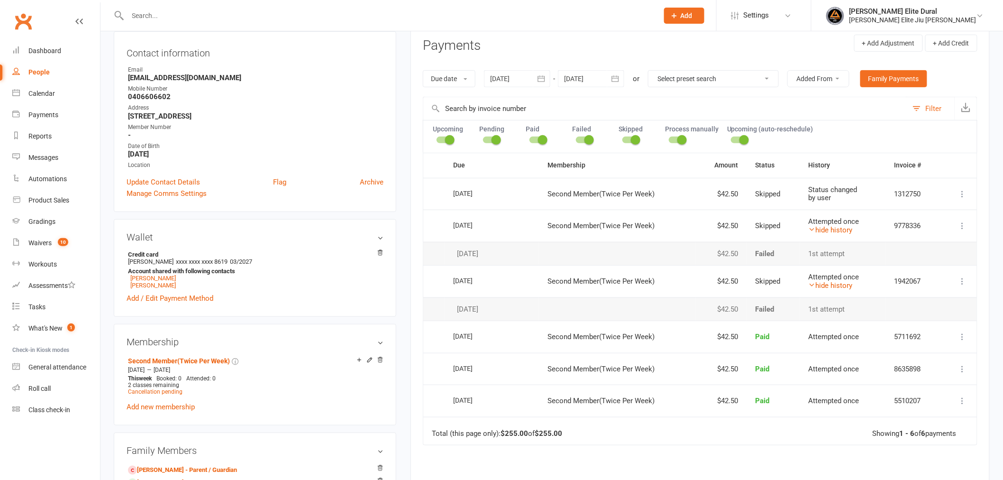
scroll to position [158, 0]
